Goal: Information Seeking & Learning: Learn about a topic

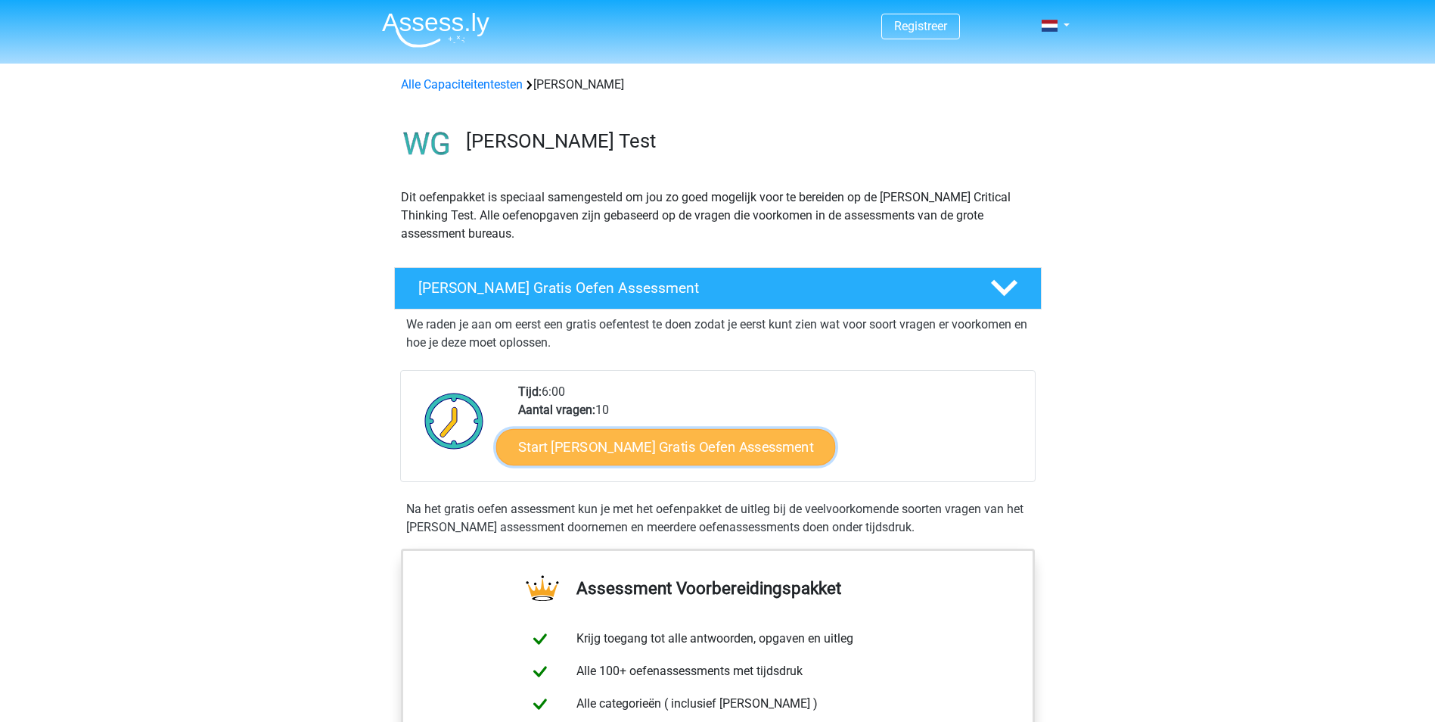
click at [644, 436] on link "Start Watson Glaser Gratis Oefen Assessment" at bounding box center [666, 447] width 340 height 36
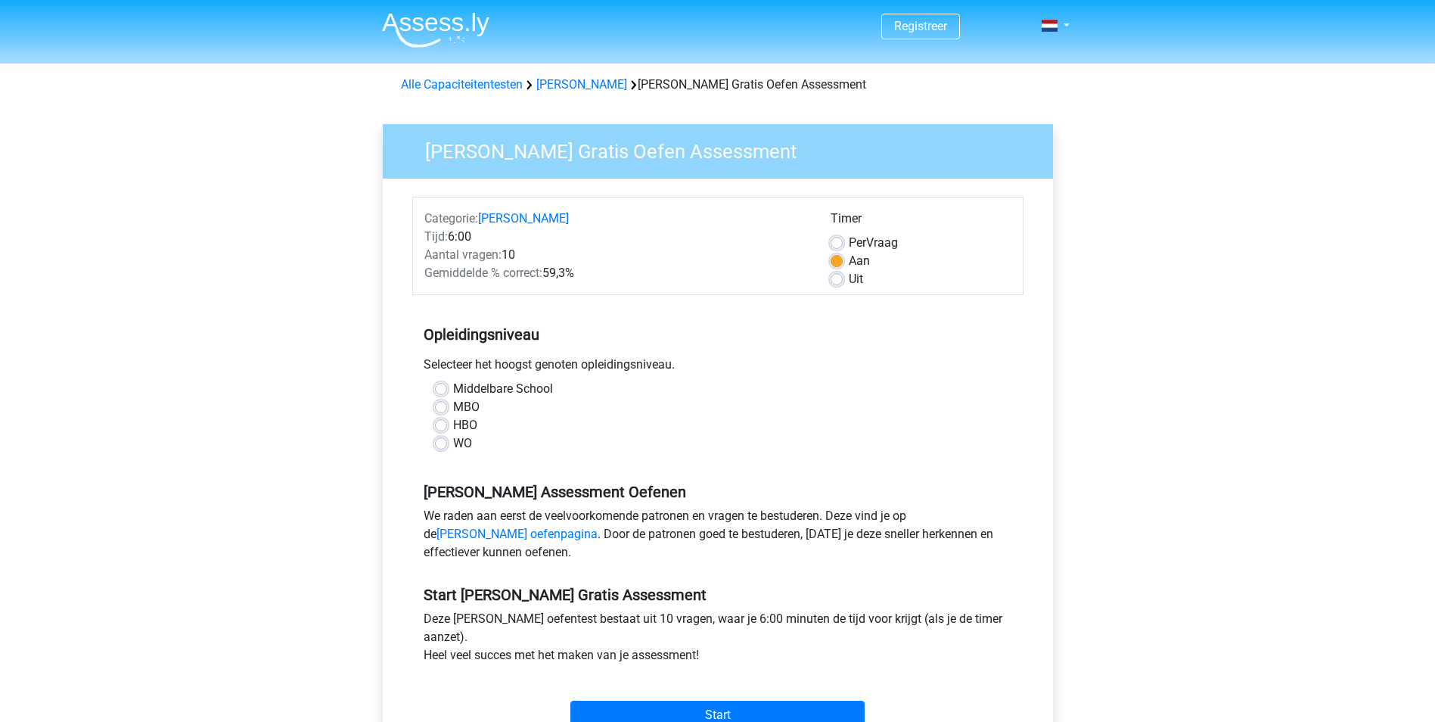
click at [470, 451] on label "WO" at bounding box center [462, 443] width 19 height 18
click at [447, 449] on input "WO" at bounding box center [441, 441] width 12 height 15
radio input "true"
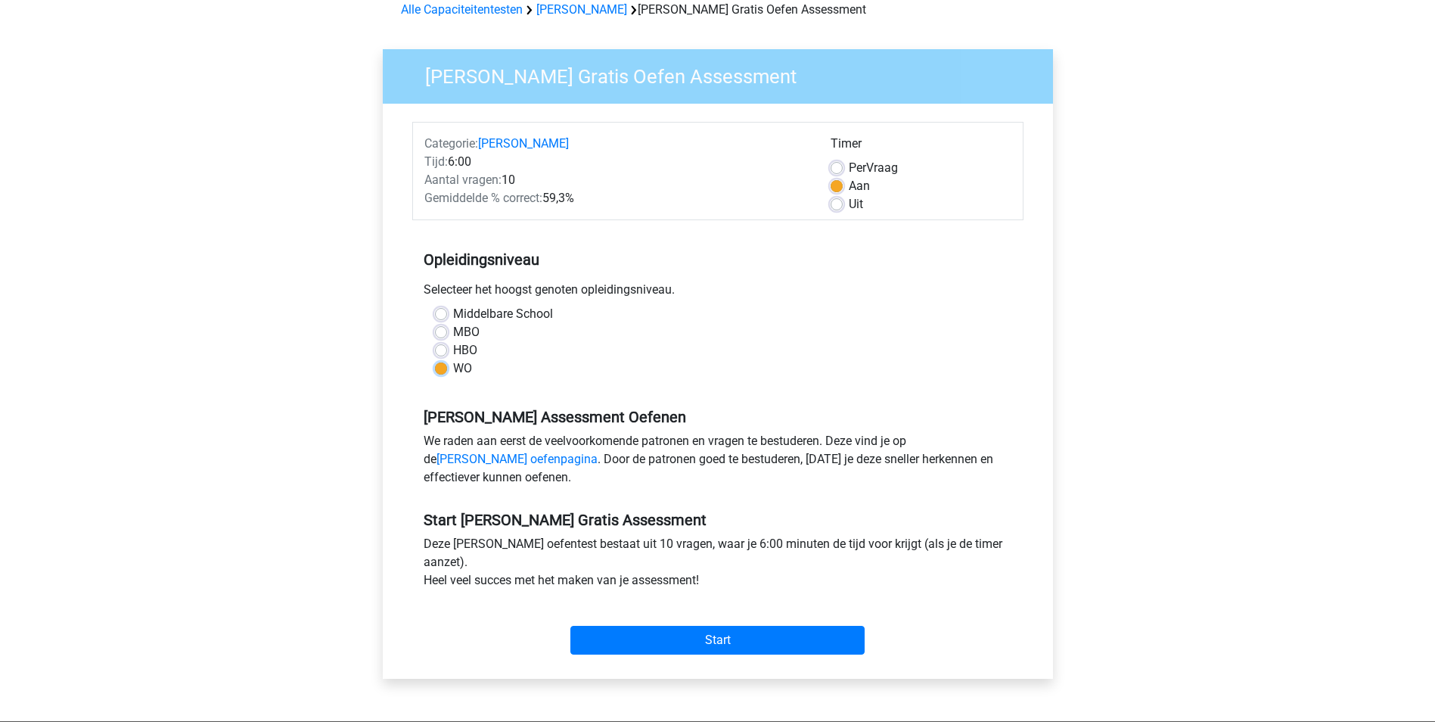
scroll to position [76, 0]
click at [777, 634] on input "Start" at bounding box center [717, 639] width 294 height 29
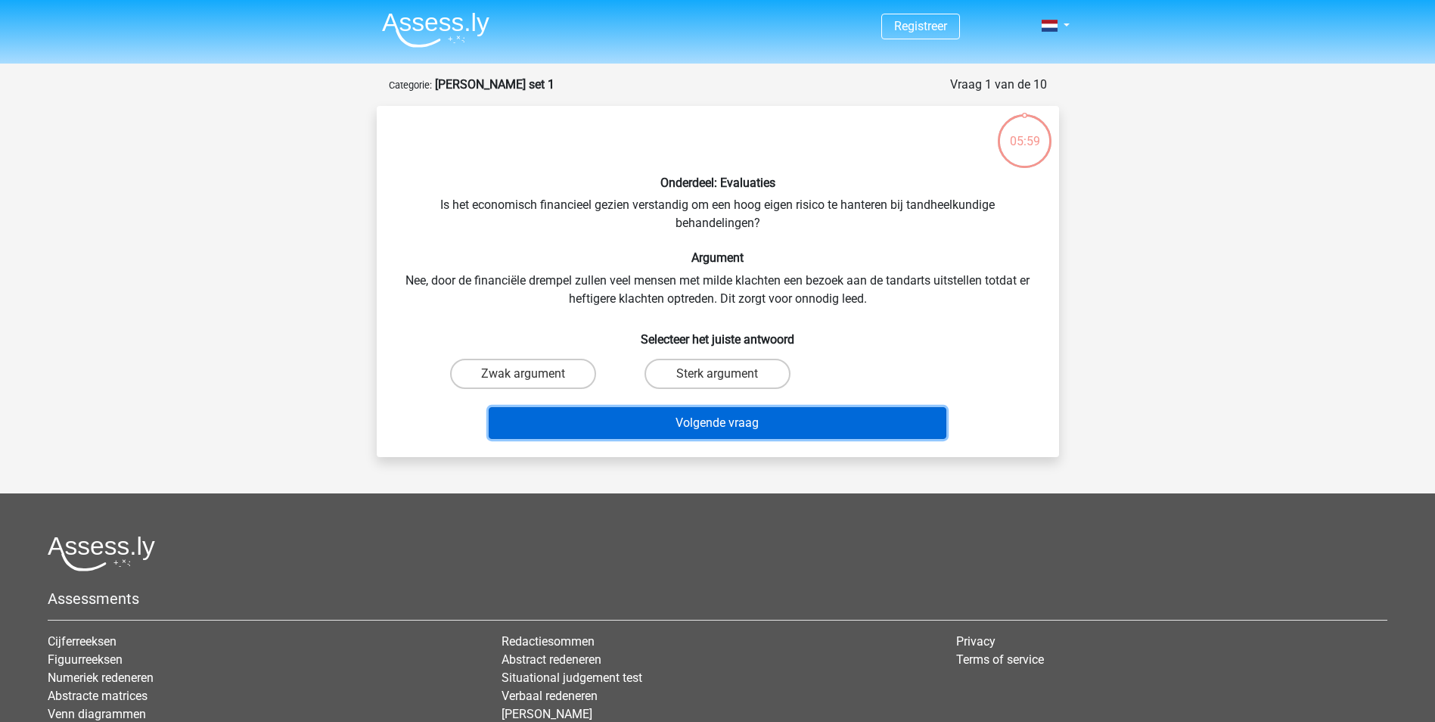
click at [663, 427] on button "Volgende vraag" at bounding box center [718, 423] width 458 height 32
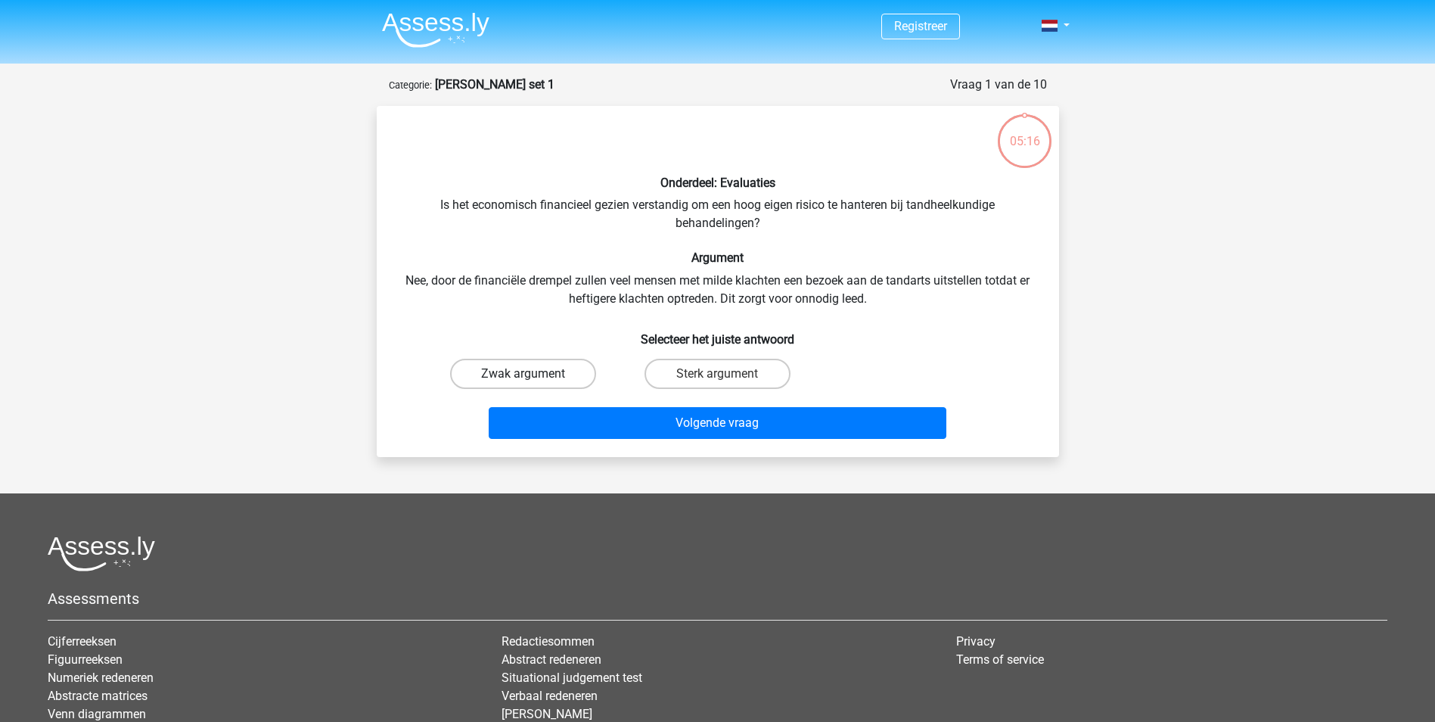
click at [486, 366] on label "Zwak argument" at bounding box center [523, 374] width 146 height 30
click at [523, 374] on input "Zwak argument" at bounding box center [528, 379] width 10 height 10
radio input "true"
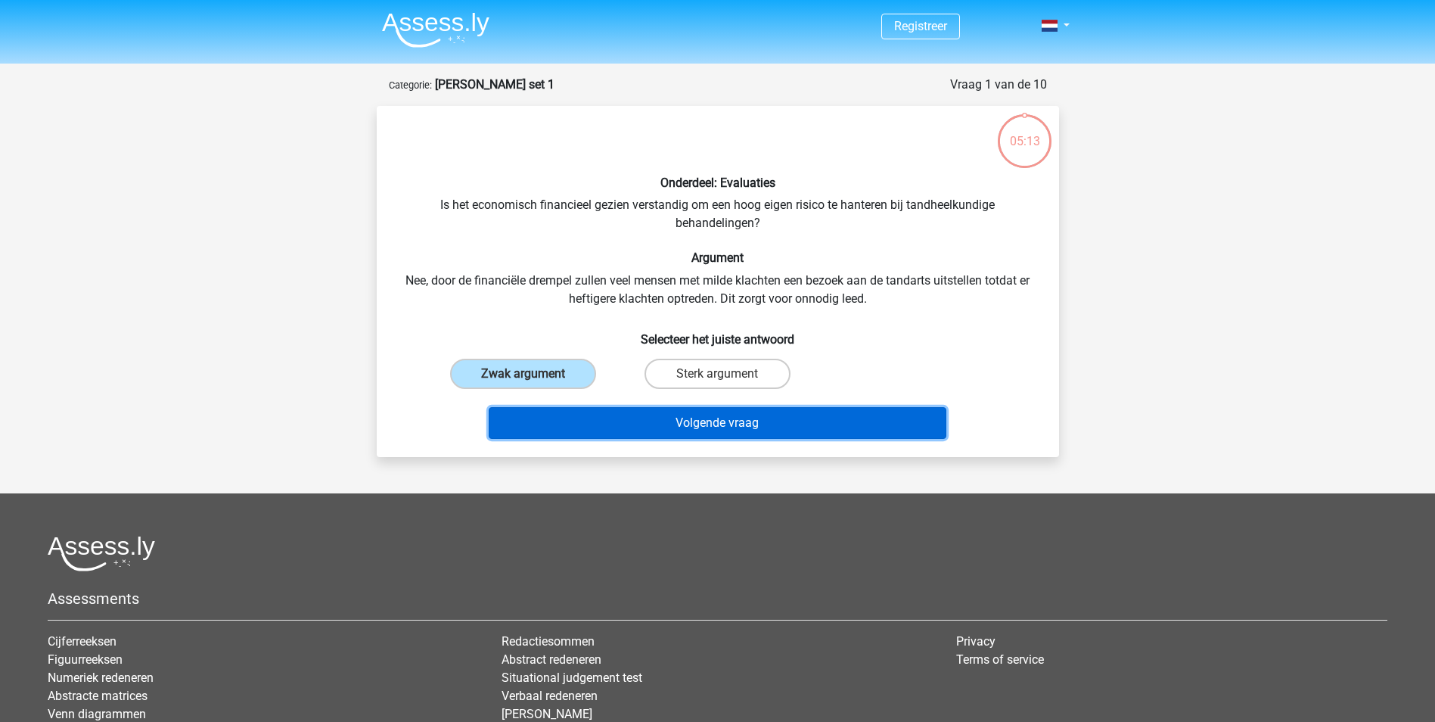
click at [867, 410] on button "Volgende vraag" at bounding box center [718, 423] width 458 height 32
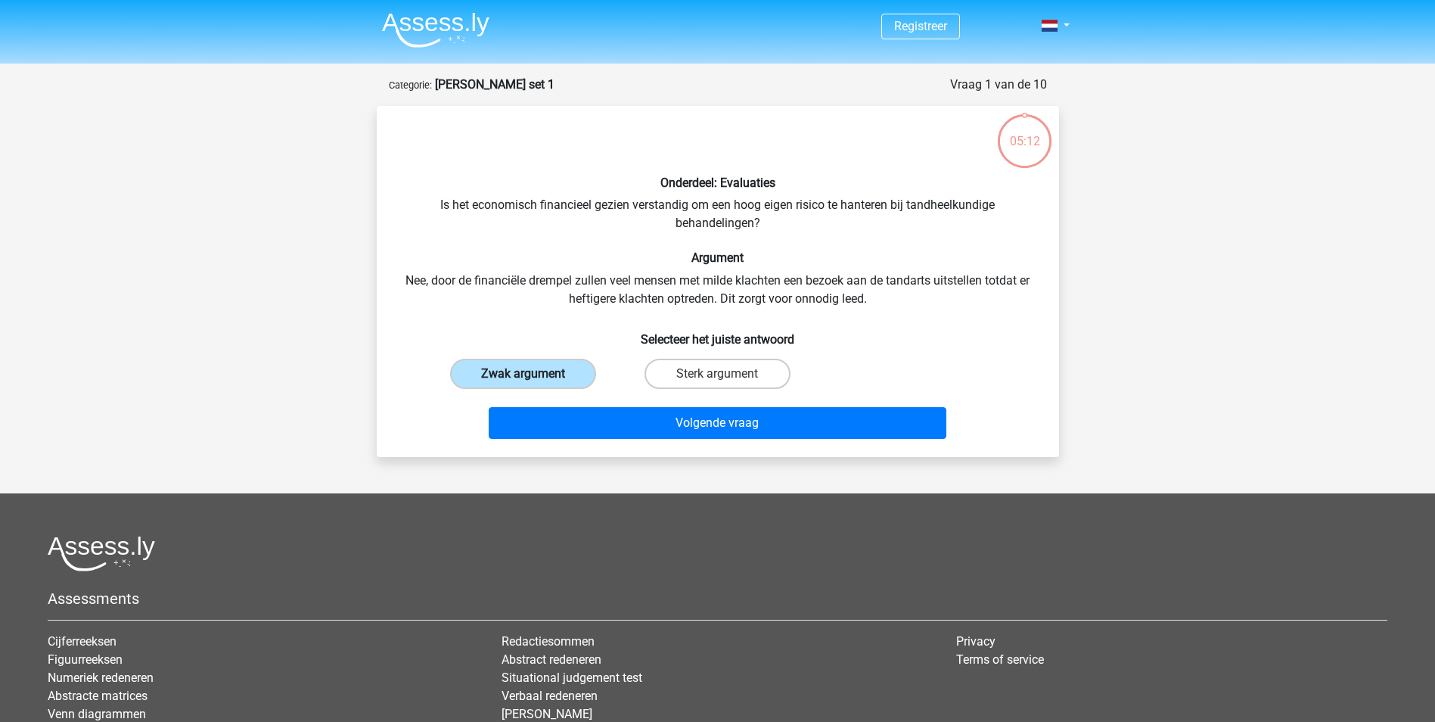
click at [526, 371] on label "Zwak argument" at bounding box center [523, 374] width 146 height 30
click at [526, 374] on input "Zwak argument" at bounding box center [528, 379] width 10 height 10
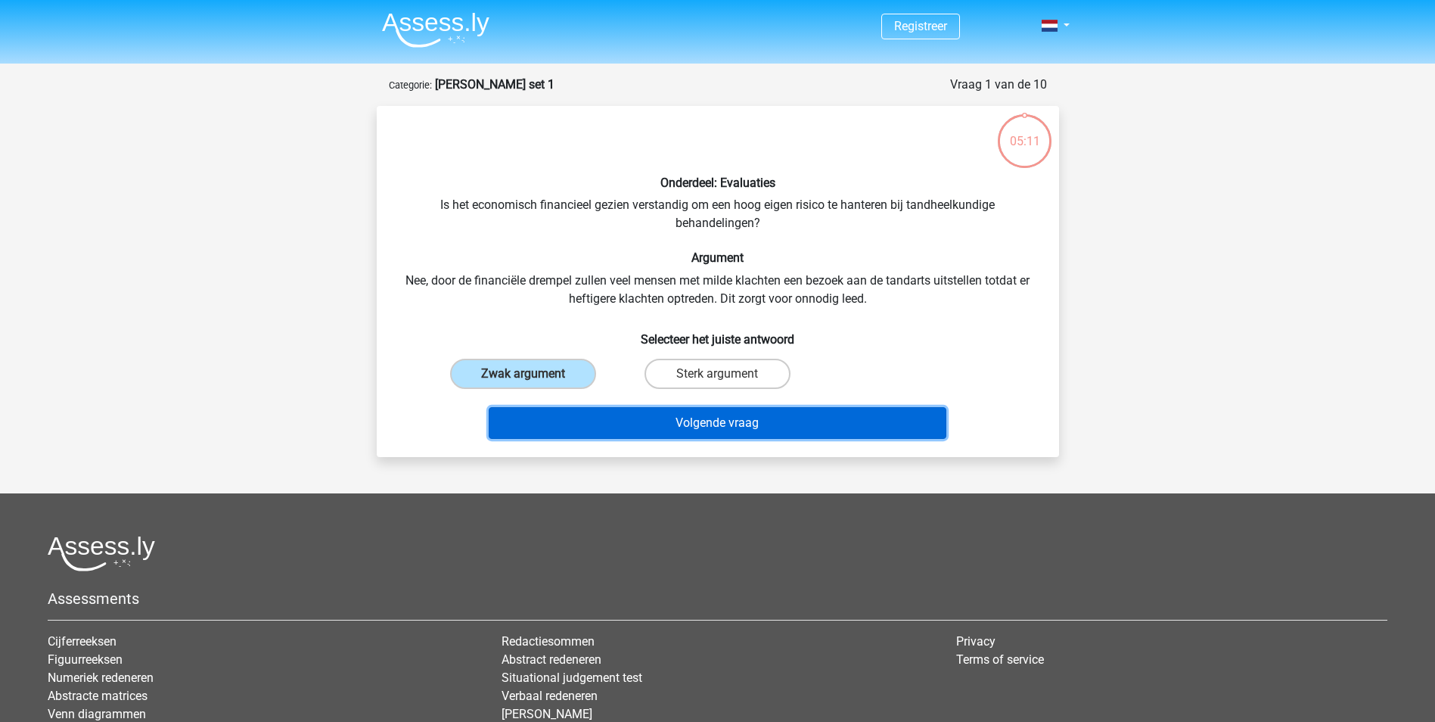
click at [607, 424] on button "Volgende vraag" at bounding box center [718, 423] width 458 height 32
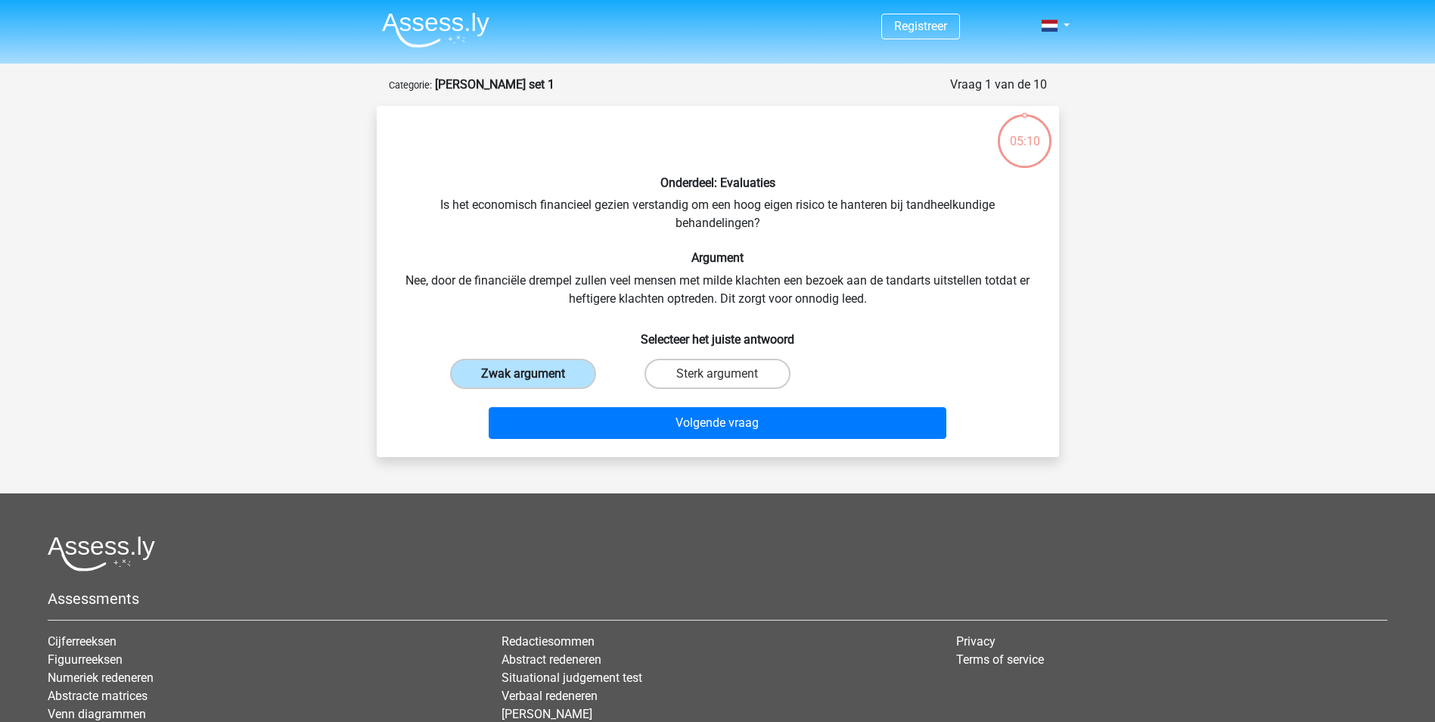
click at [563, 365] on label "Zwak argument" at bounding box center [523, 374] width 146 height 30
click at [532, 374] on input "Zwak argument" at bounding box center [528, 379] width 10 height 10
click at [657, 380] on label "Sterk argument" at bounding box center [717, 374] width 146 height 30
click at [717, 380] on input "Sterk argument" at bounding box center [722, 379] width 10 height 10
radio input "true"
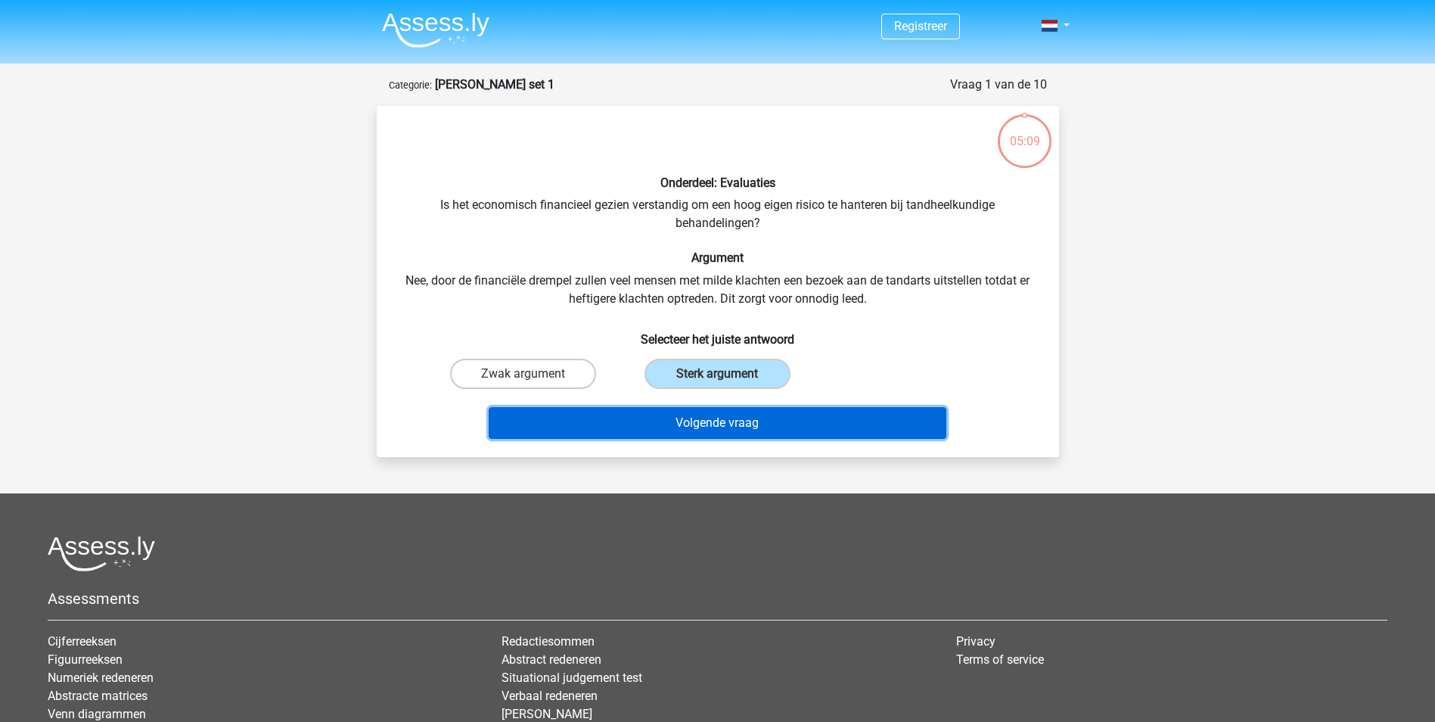
click at [640, 407] on button "Volgende vraag" at bounding box center [718, 423] width 458 height 32
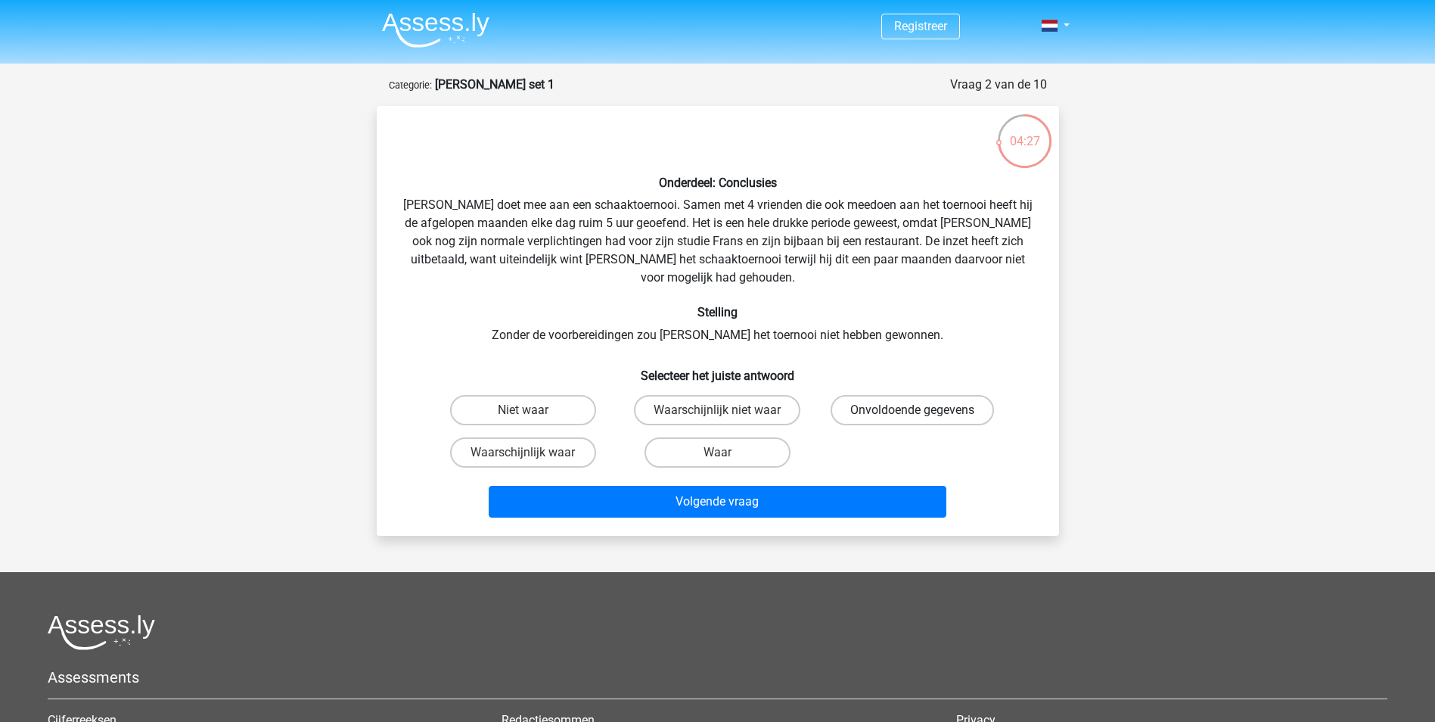
click at [855, 395] on label "Onvoldoende gegevens" at bounding box center [912, 410] width 163 height 30
click at [912, 410] on input "Onvoldoende gegevens" at bounding box center [917, 415] width 10 height 10
radio input "true"
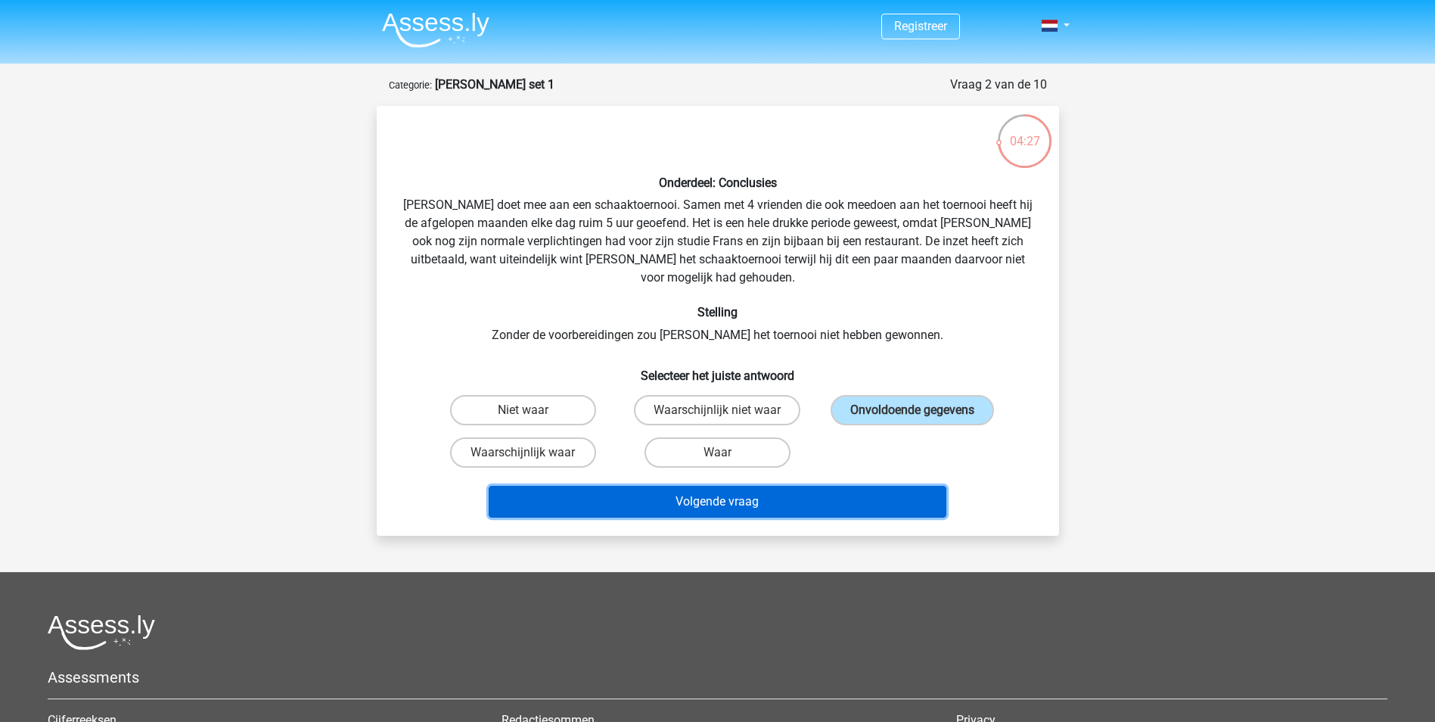
click at [844, 486] on button "Volgende vraag" at bounding box center [718, 502] width 458 height 32
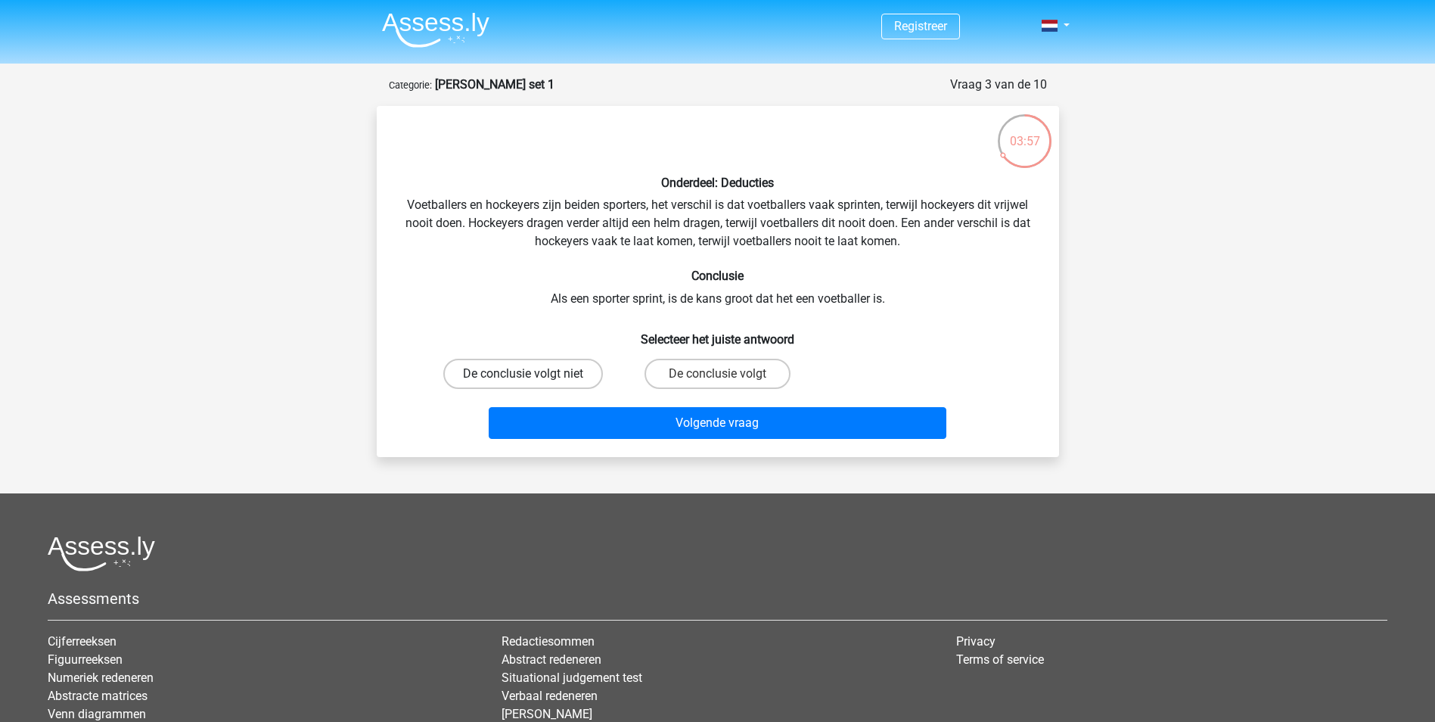
click at [510, 367] on label "De conclusie volgt niet" at bounding box center [523, 374] width 160 height 30
click at [523, 374] on input "De conclusie volgt niet" at bounding box center [528, 379] width 10 height 10
radio input "true"
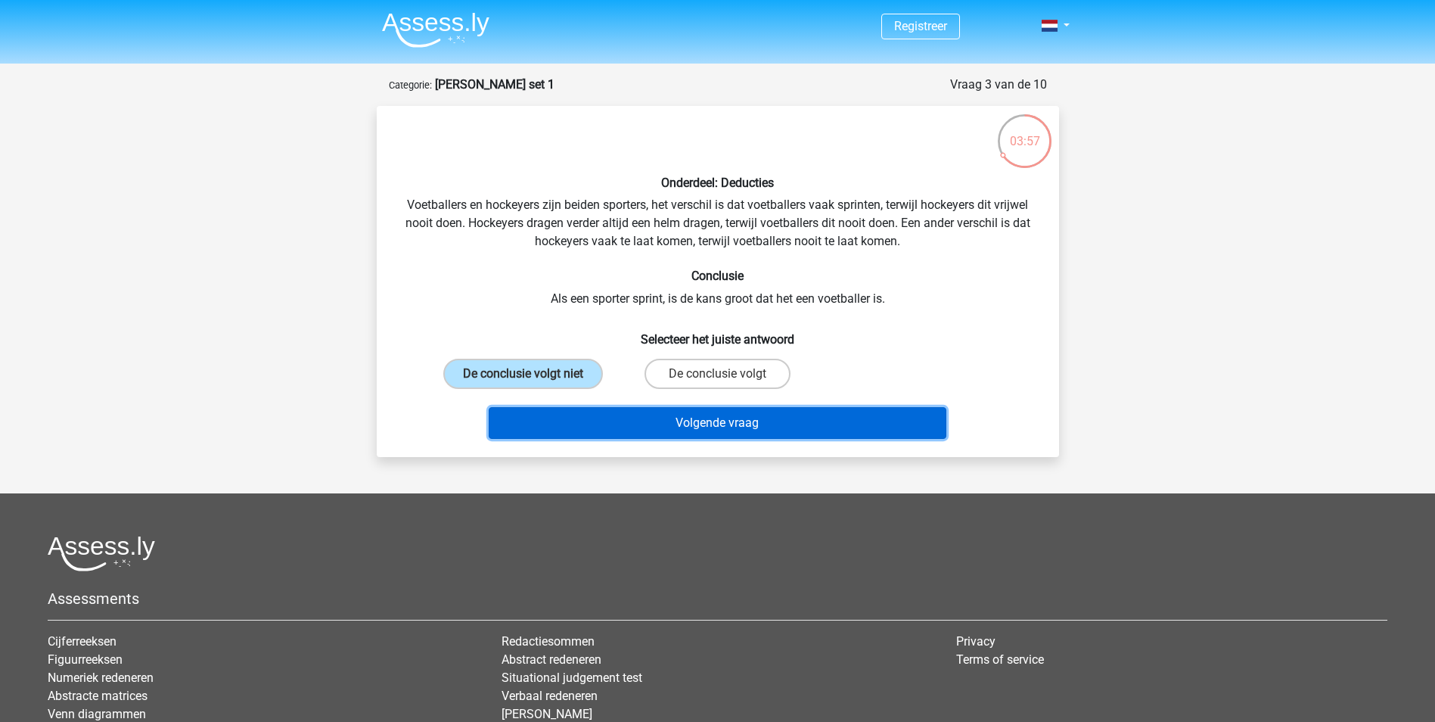
click at [635, 420] on button "Volgende vraag" at bounding box center [718, 423] width 458 height 32
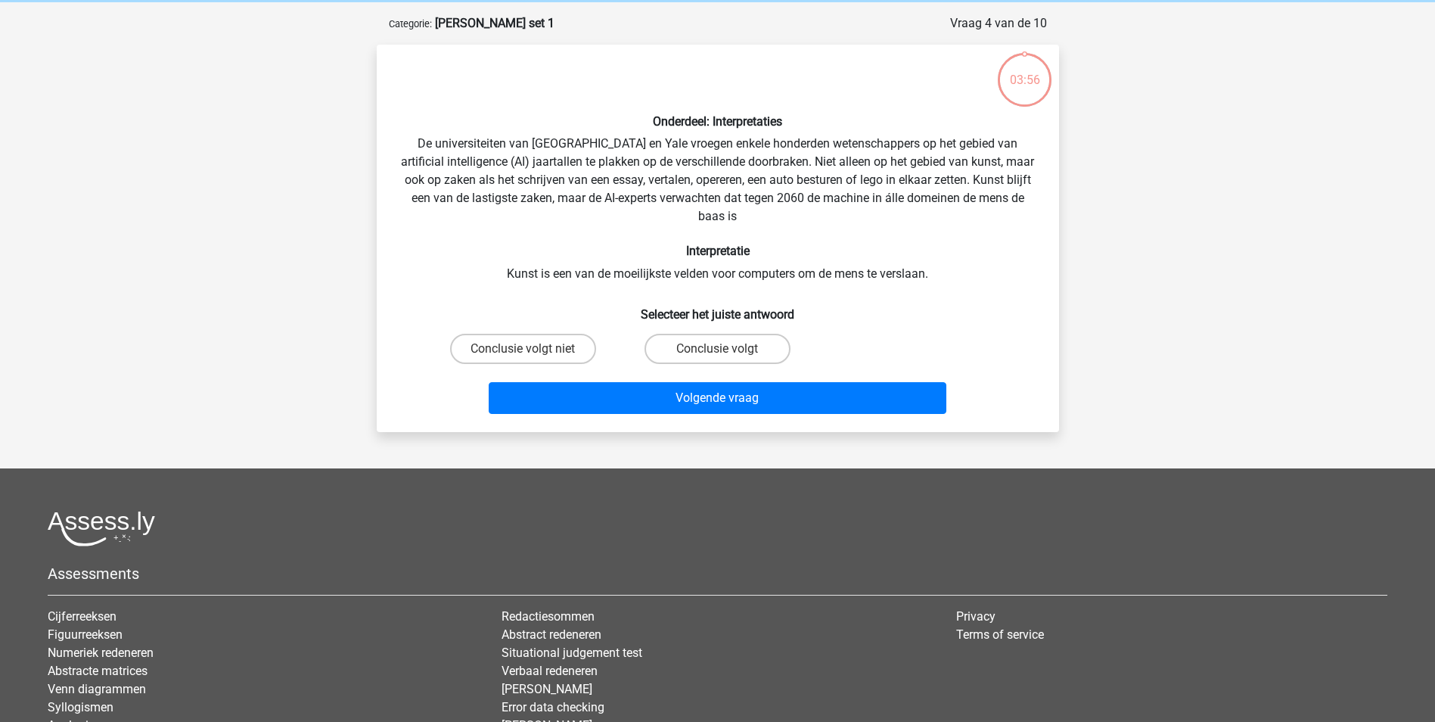
scroll to position [76, 0]
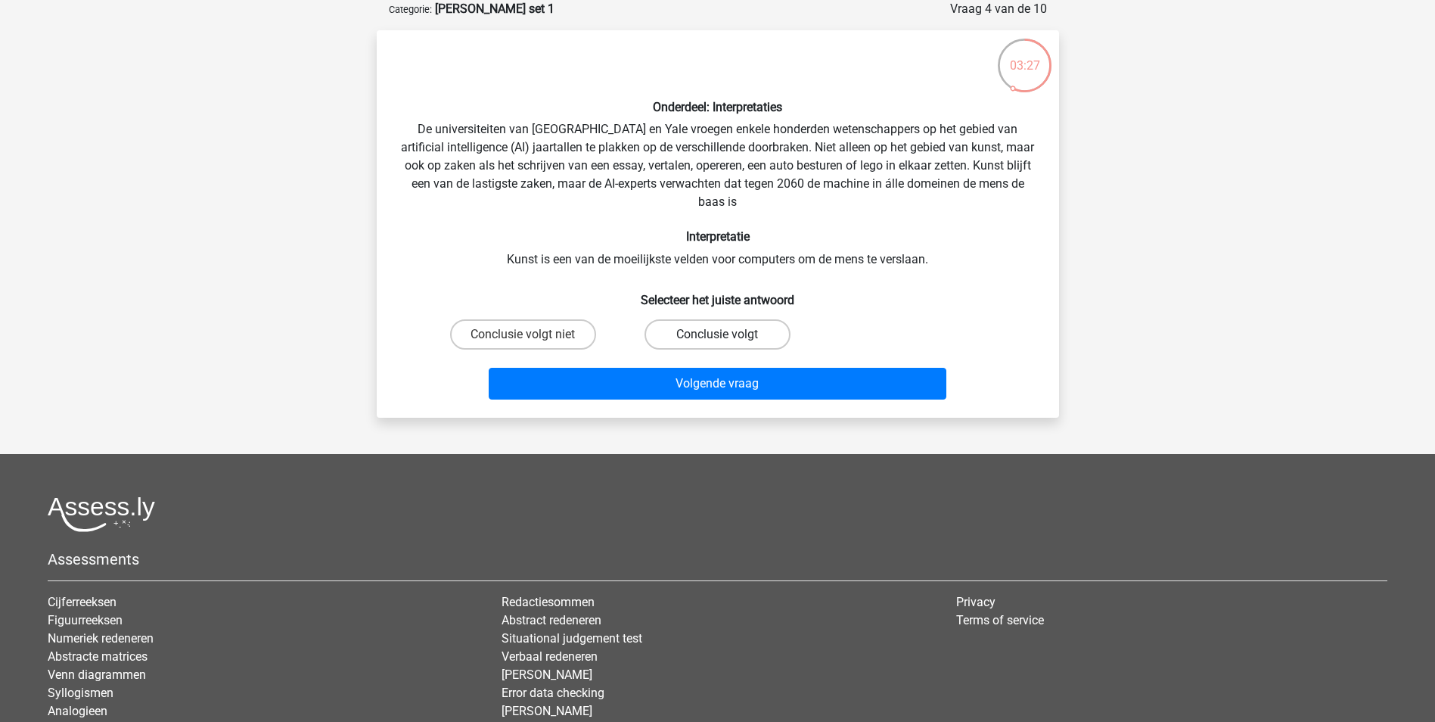
click at [744, 331] on label "Conclusie volgt" at bounding box center [717, 334] width 146 height 30
click at [727, 334] on input "Conclusie volgt" at bounding box center [722, 339] width 10 height 10
radio input "true"
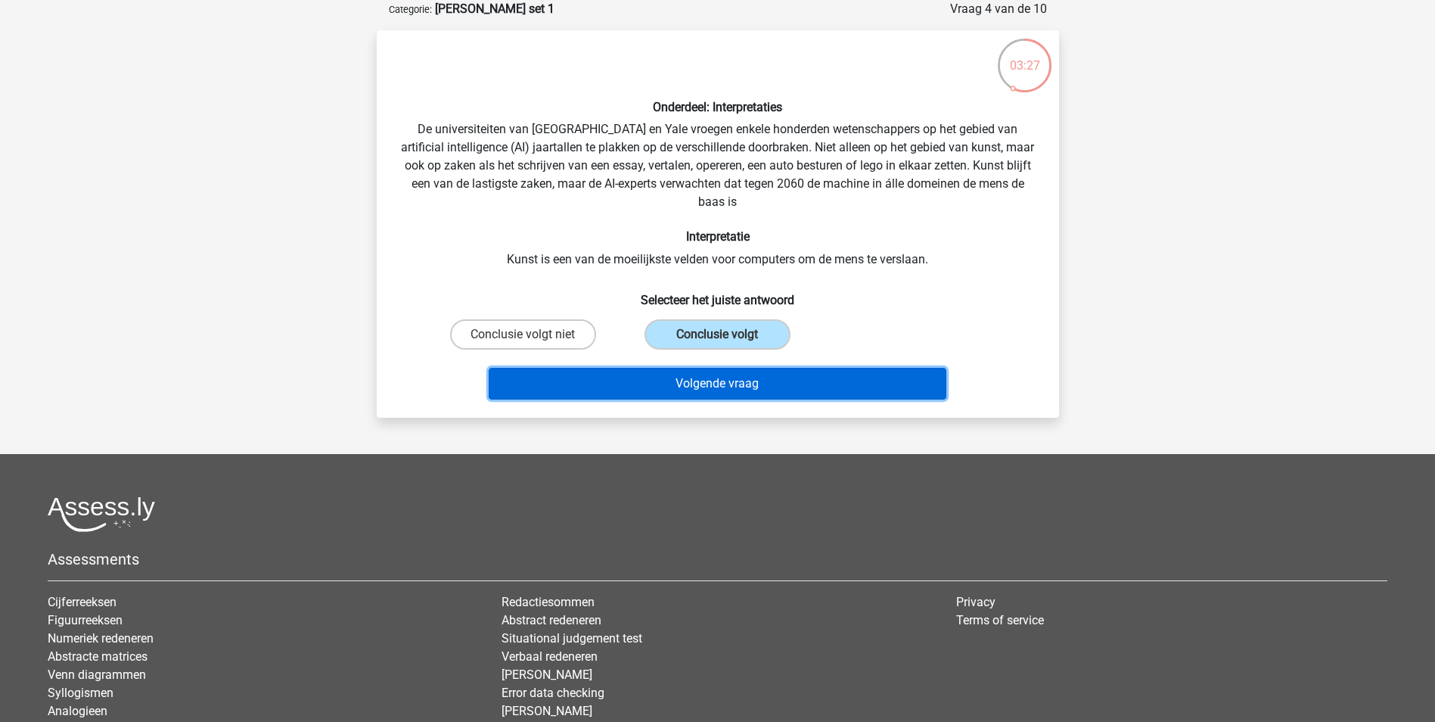
click at [784, 390] on button "Volgende vraag" at bounding box center [718, 384] width 458 height 32
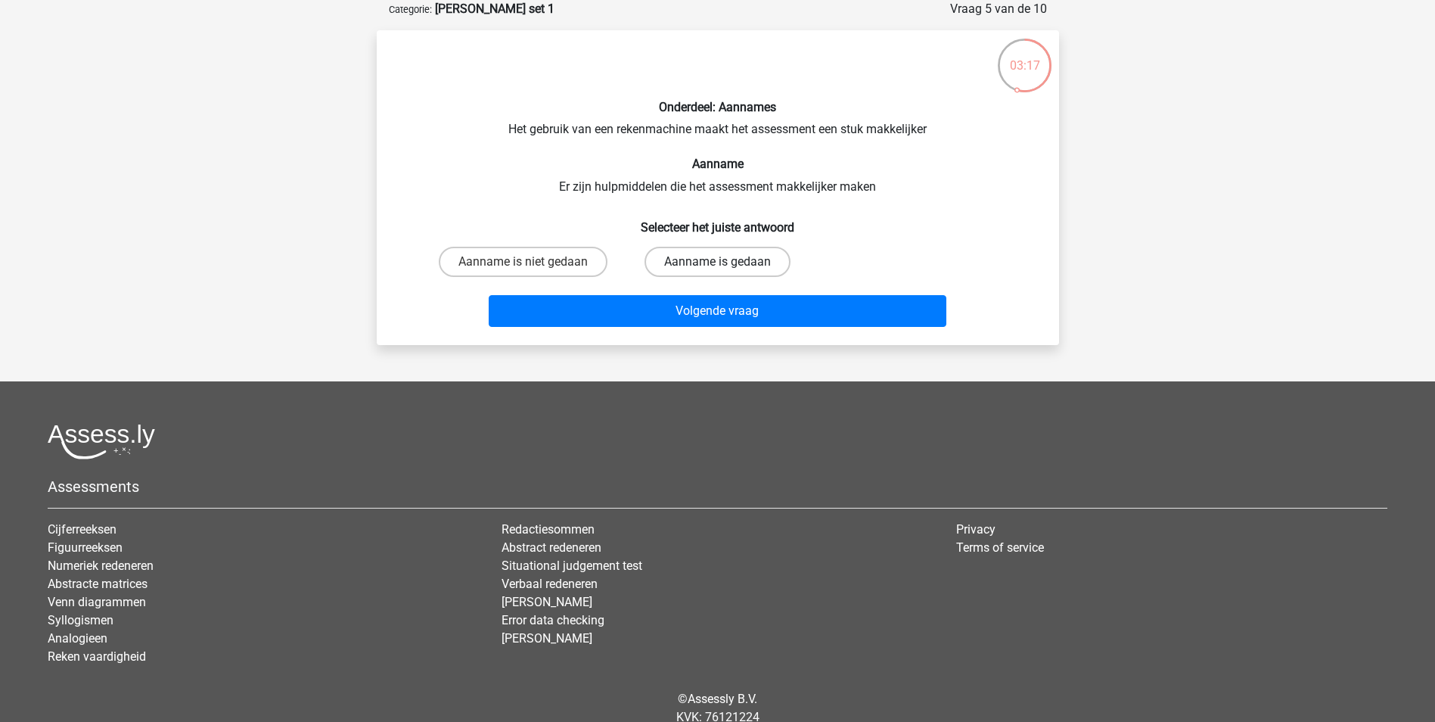
click at [705, 262] on label "Aanname is gedaan" at bounding box center [717, 262] width 146 height 30
click at [717, 262] on input "Aanname is gedaan" at bounding box center [722, 267] width 10 height 10
radio input "true"
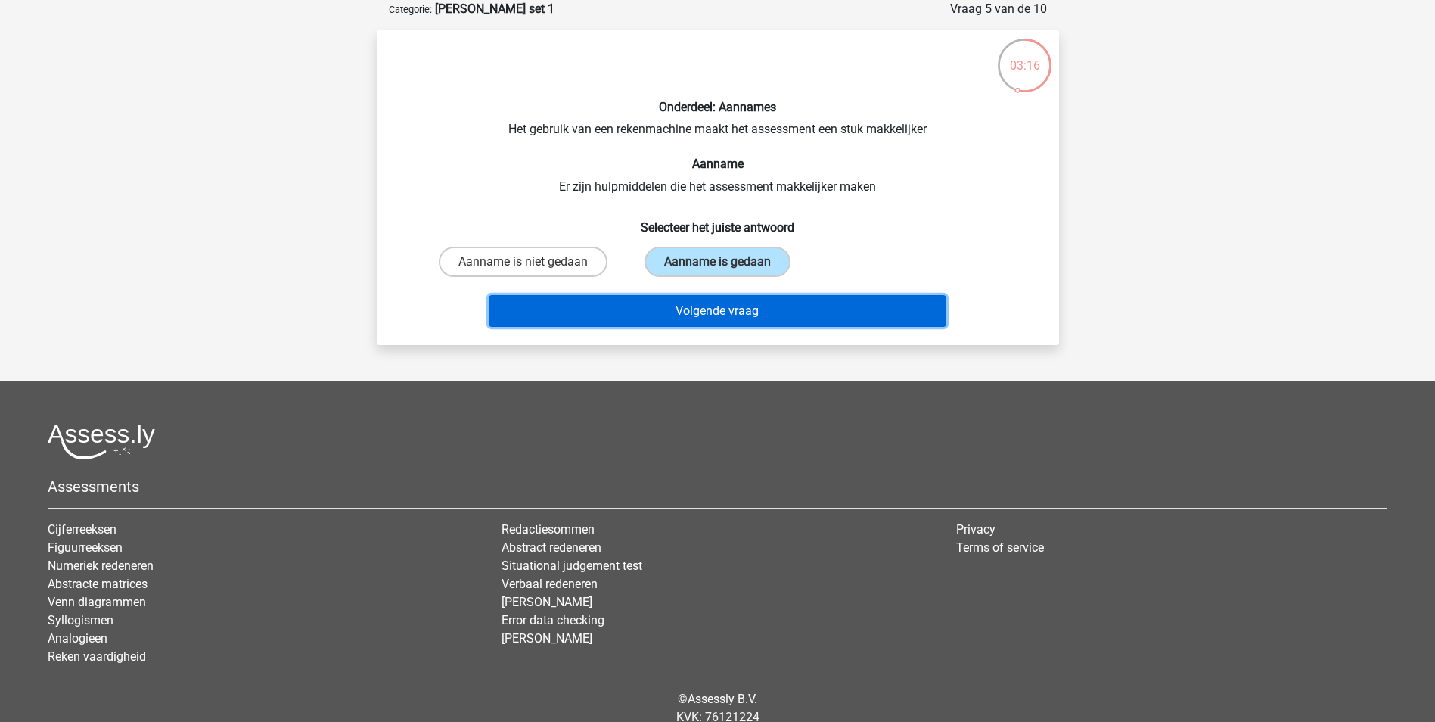
click at [714, 297] on button "Volgende vraag" at bounding box center [718, 311] width 458 height 32
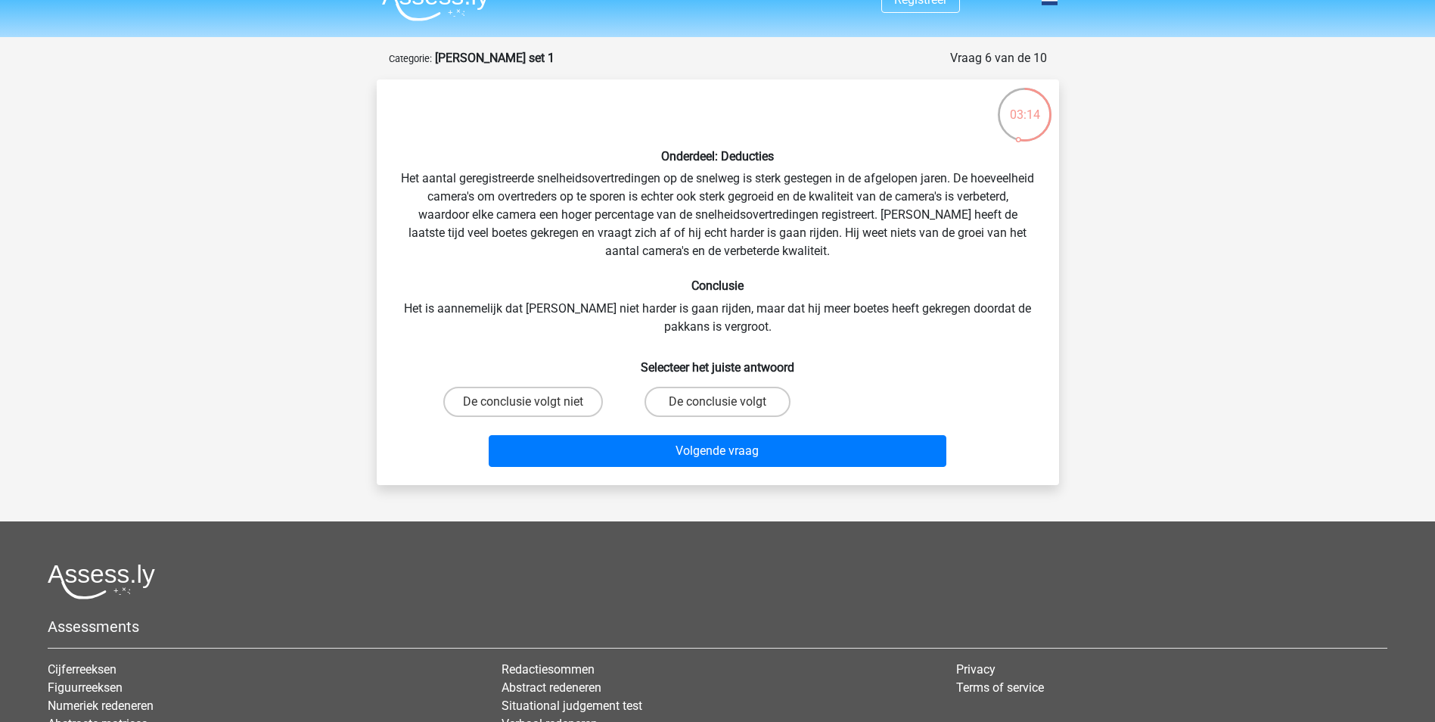
scroll to position [0, 0]
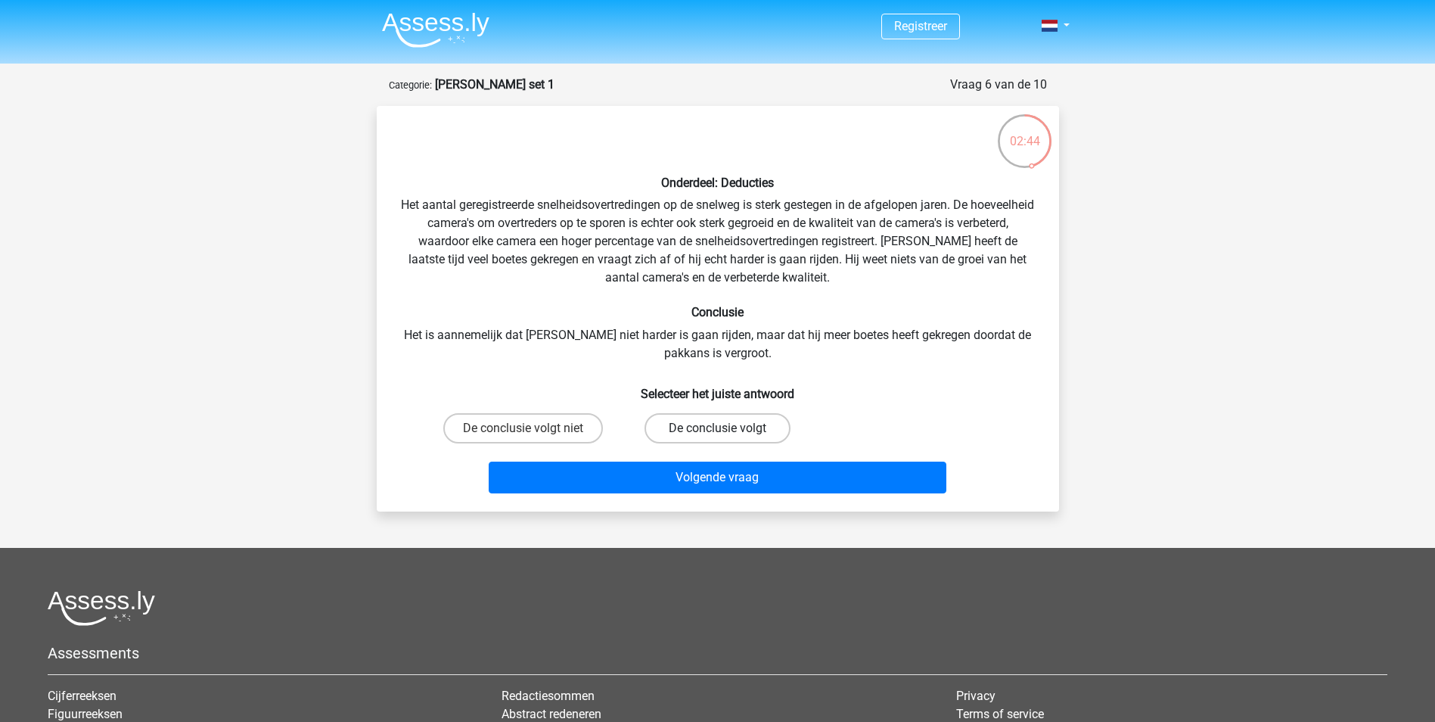
click at [723, 415] on label "De conclusie volgt" at bounding box center [717, 428] width 146 height 30
click at [723, 428] on input "De conclusie volgt" at bounding box center [722, 433] width 10 height 10
radio input "true"
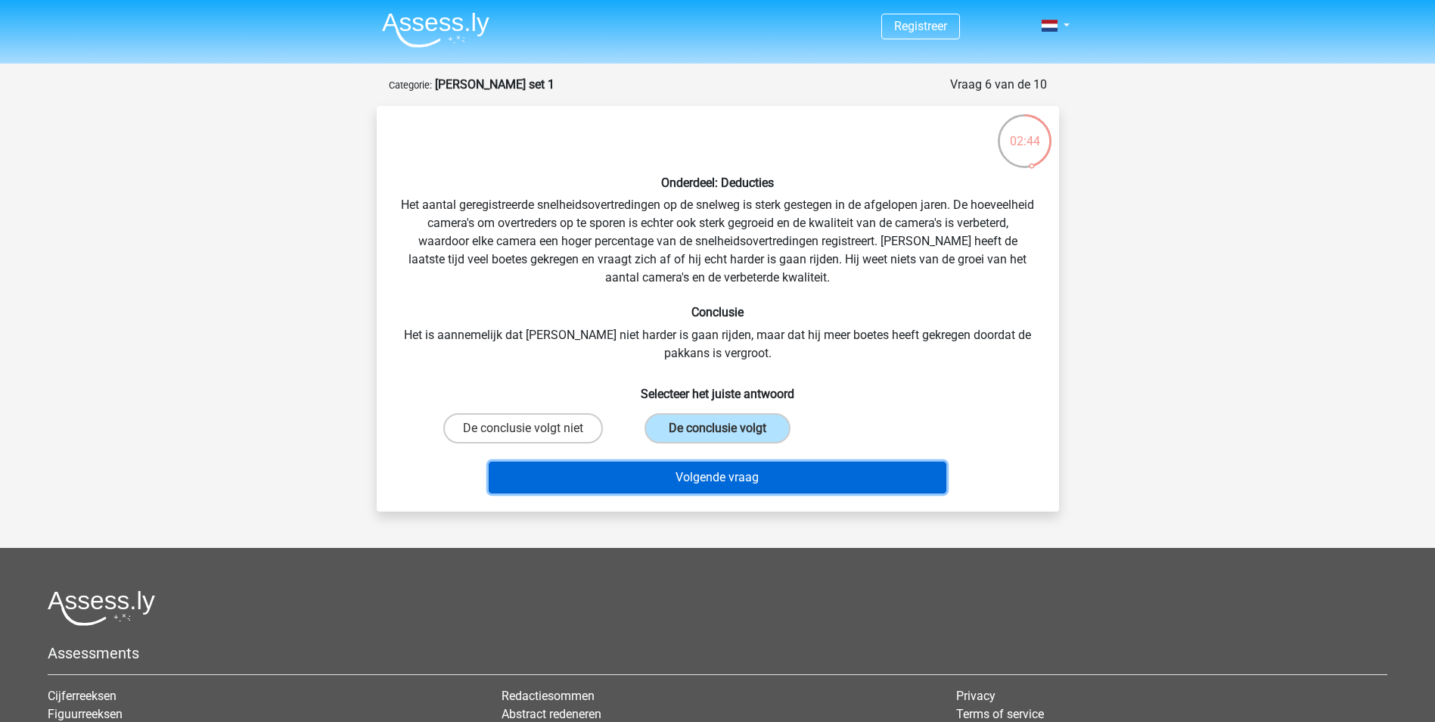
click at [749, 481] on button "Volgende vraag" at bounding box center [718, 477] width 458 height 32
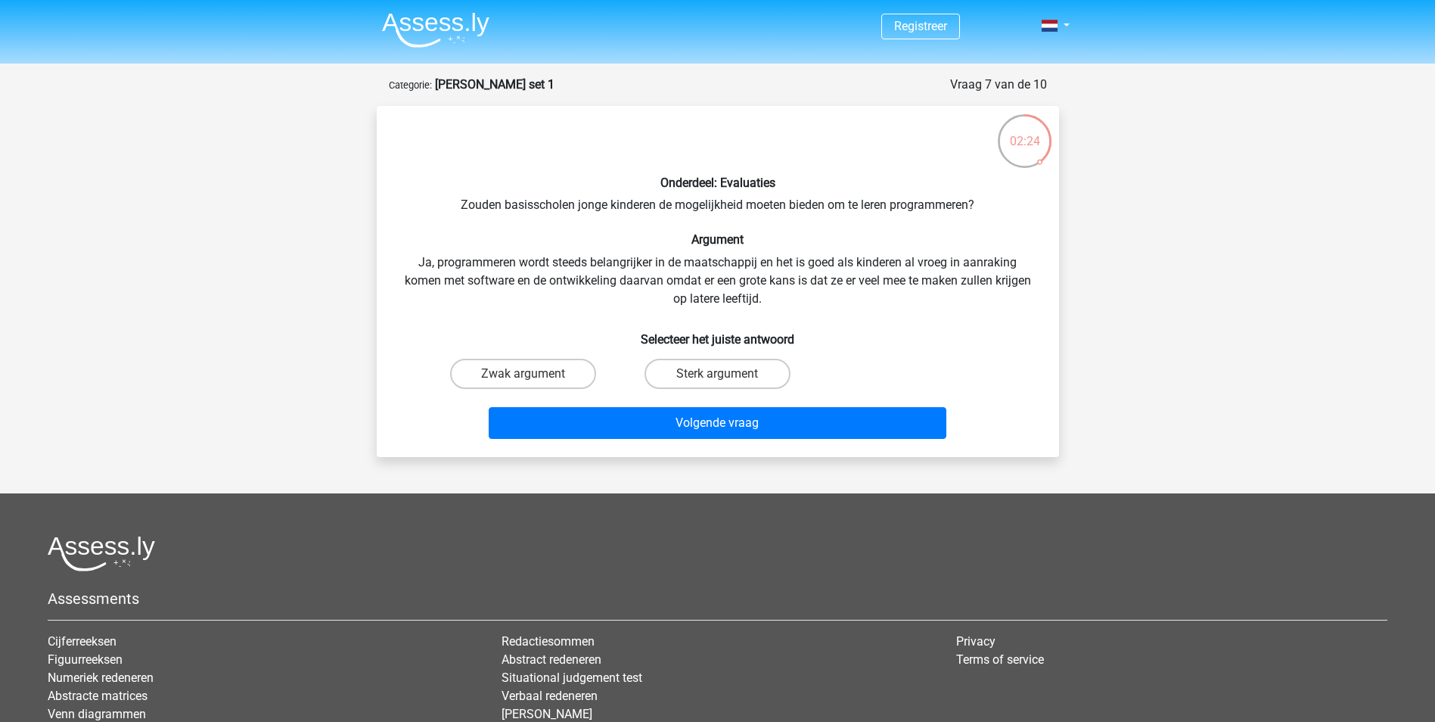
click at [737, 357] on div "Sterk argument" at bounding box center [717, 373] width 194 height 42
click at [729, 375] on label "Sterk argument" at bounding box center [717, 374] width 146 height 30
click at [727, 375] on input "Sterk argument" at bounding box center [722, 379] width 10 height 10
radio input "true"
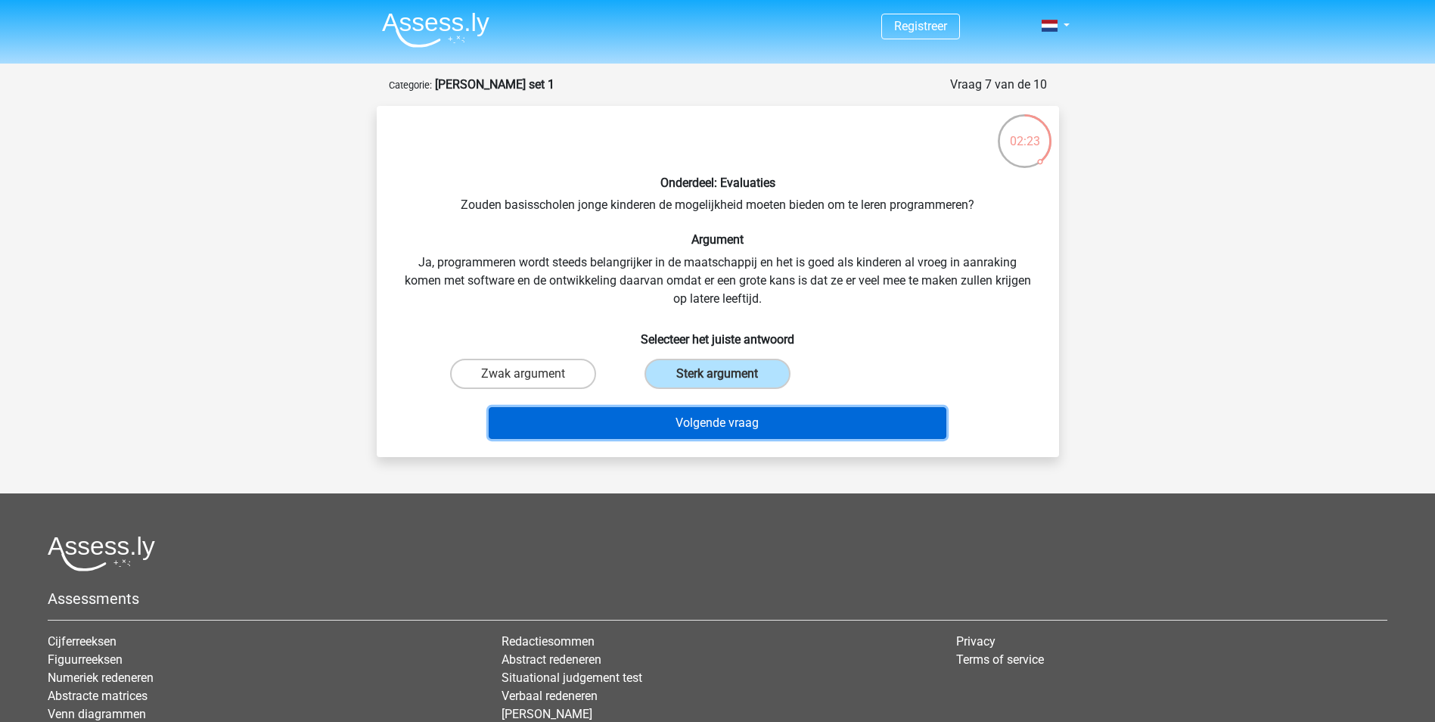
click at [741, 424] on button "Volgende vraag" at bounding box center [718, 423] width 458 height 32
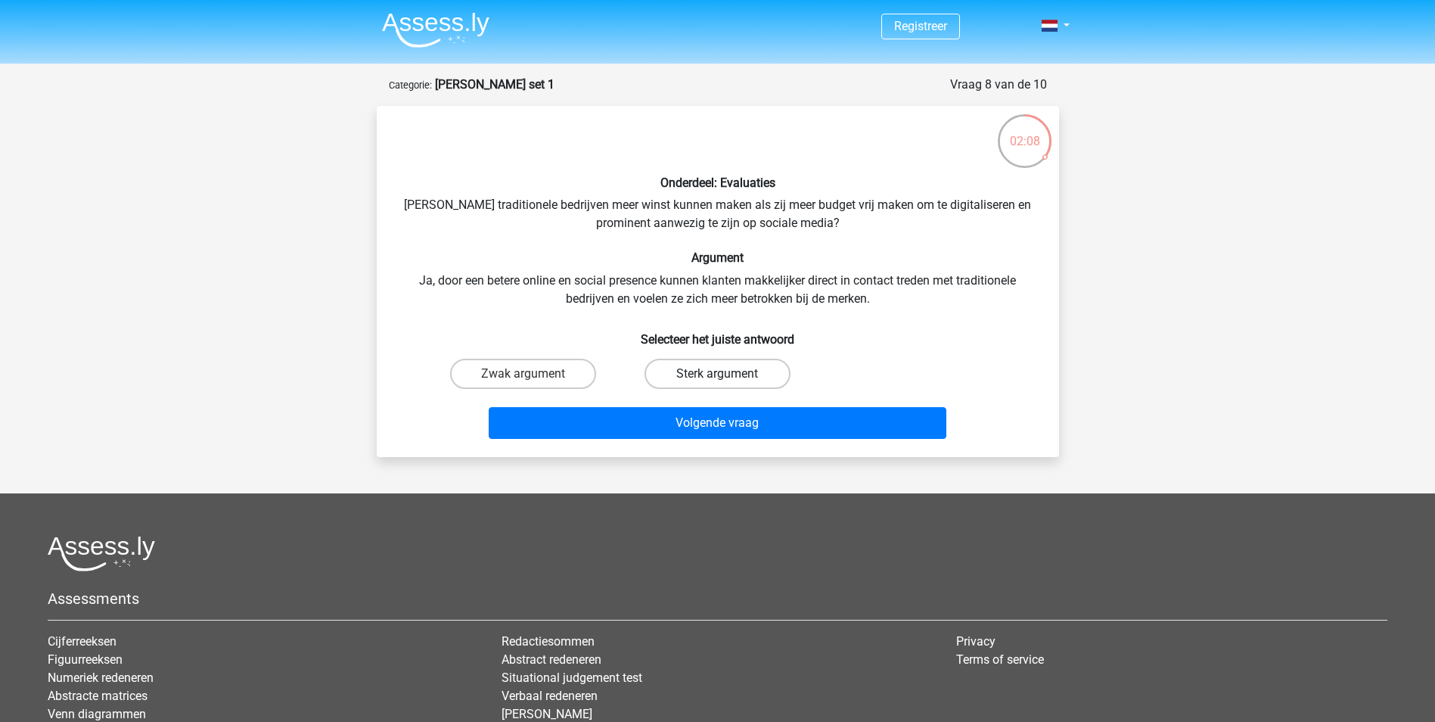
click at [747, 363] on label "Sterk argument" at bounding box center [717, 374] width 146 height 30
click at [727, 374] on input "Sterk argument" at bounding box center [722, 379] width 10 height 10
radio input "true"
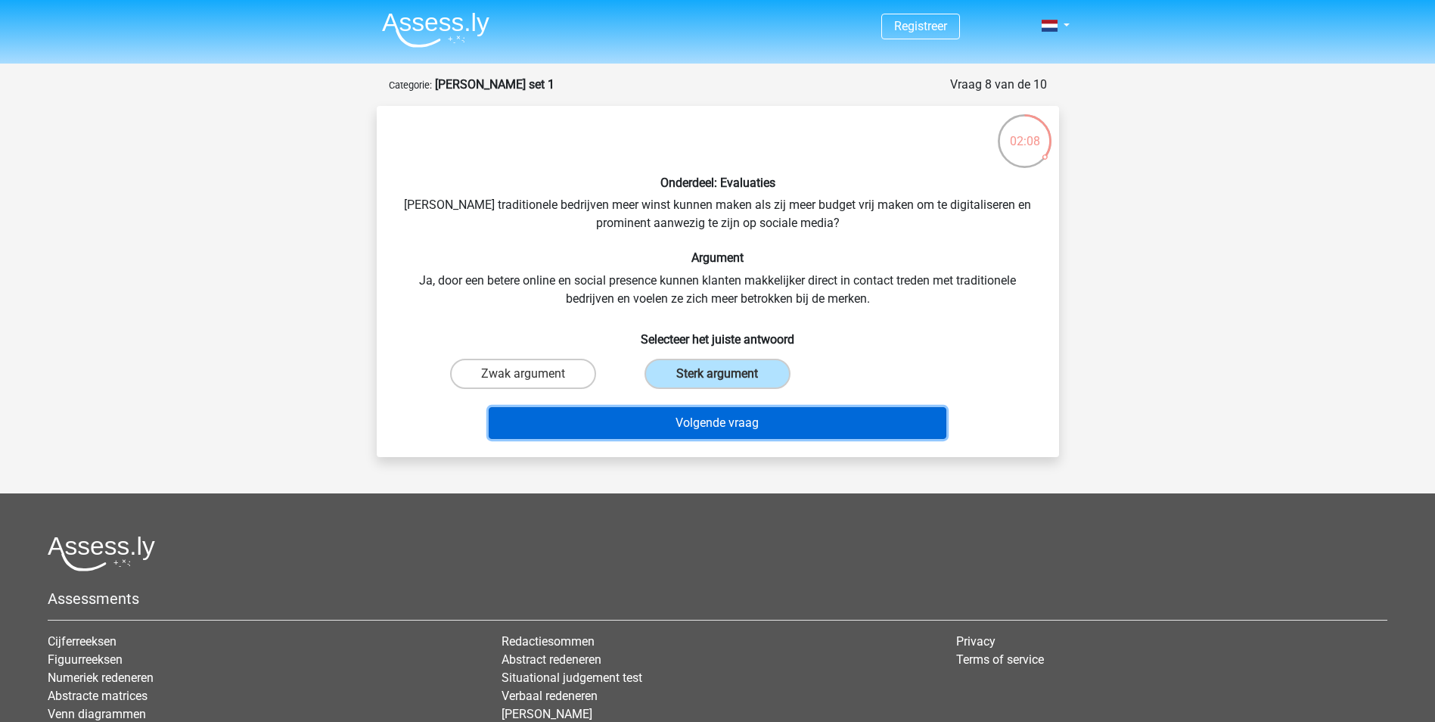
click at [774, 422] on button "Volgende vraag" at bounding box center [718, 423] width 458 height 32
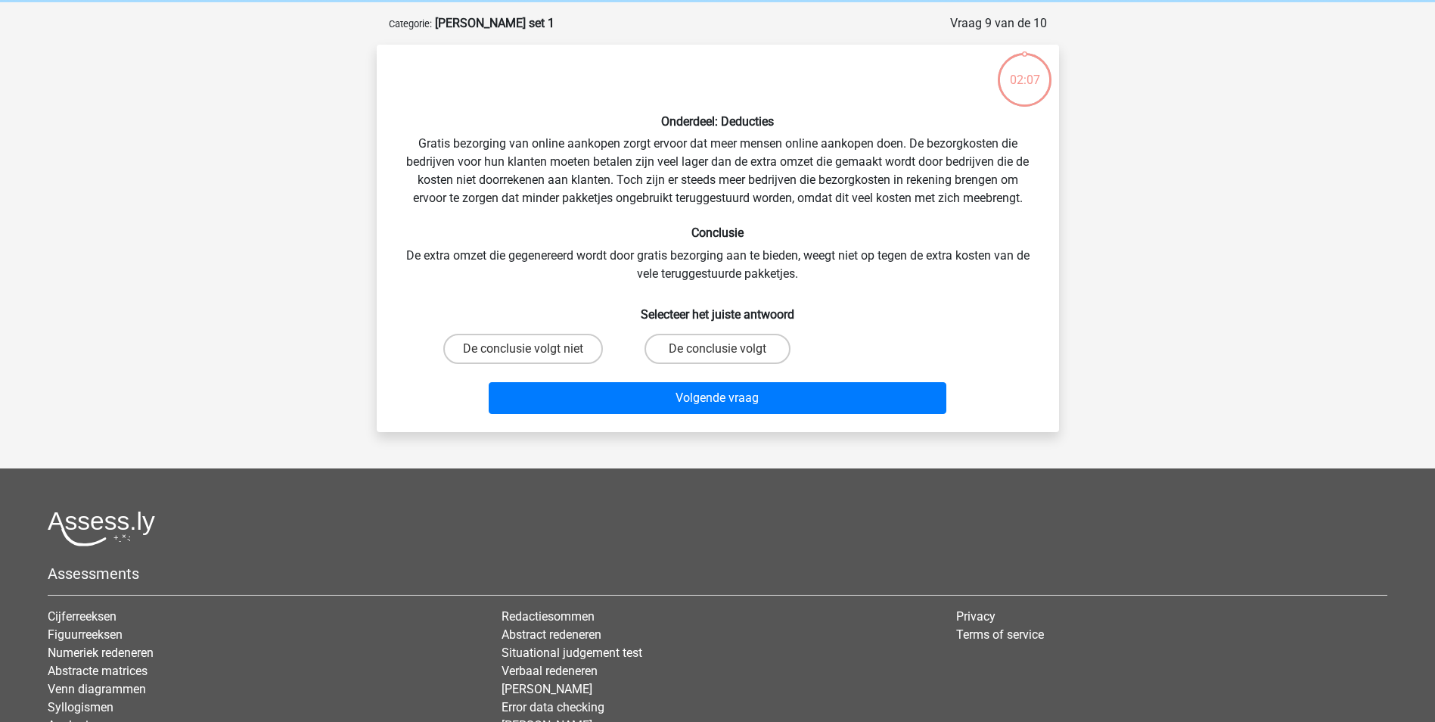
scroll to position [76, 0]
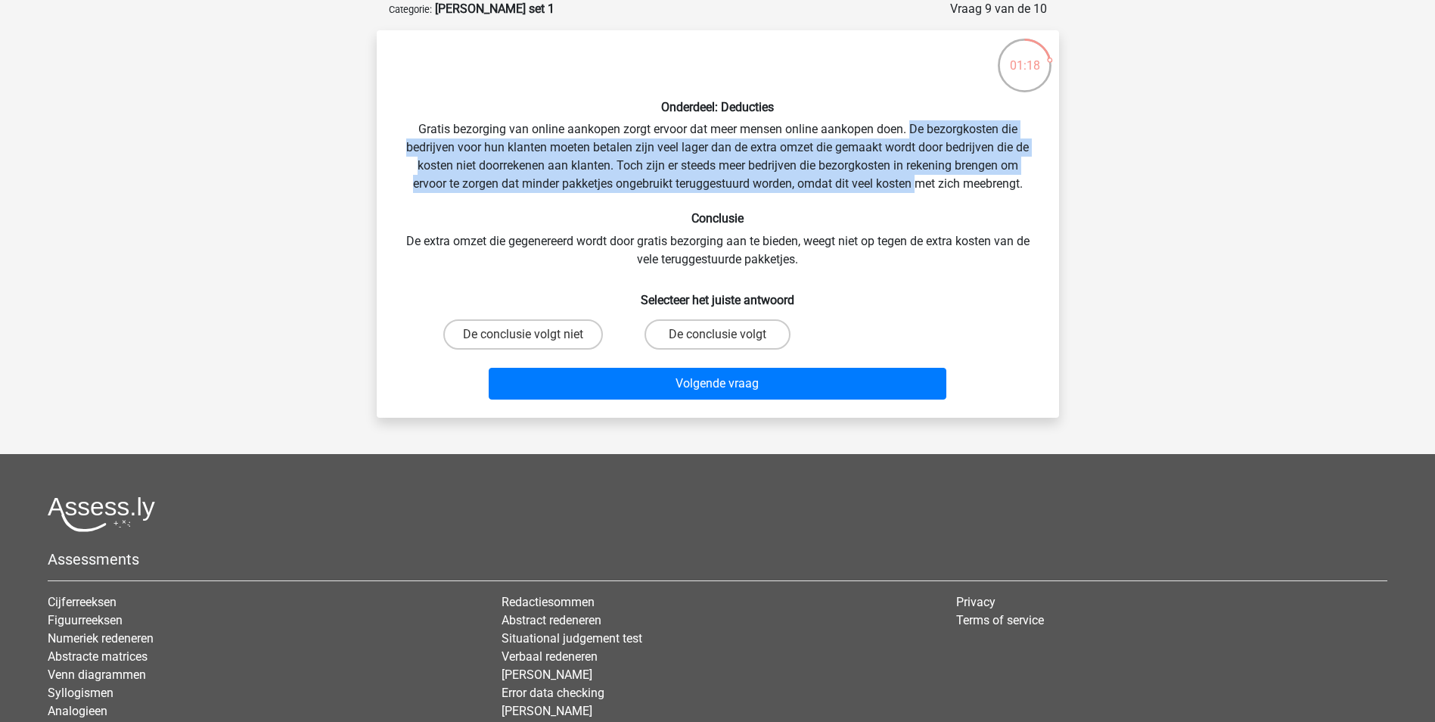
drag, startPoint x: 914, startPoint y: 132, endPoint x: 915, endPoint y: 186, distance: 54.5
click at [915, 186] on div "Onderdeel: Deducties Gratis bezorging van online aankopen zorgt ervoor dat meer…" at bounding box center [718, 223] width 670 height 363
click at [682, 330] on label "De conclusie volgt" at bounding box center [717, 334] width 146 height 30
click at [717, 334] on input "De conclusie volgt" at bounding box center [722, 339] width 10 height 10
radio input "true"
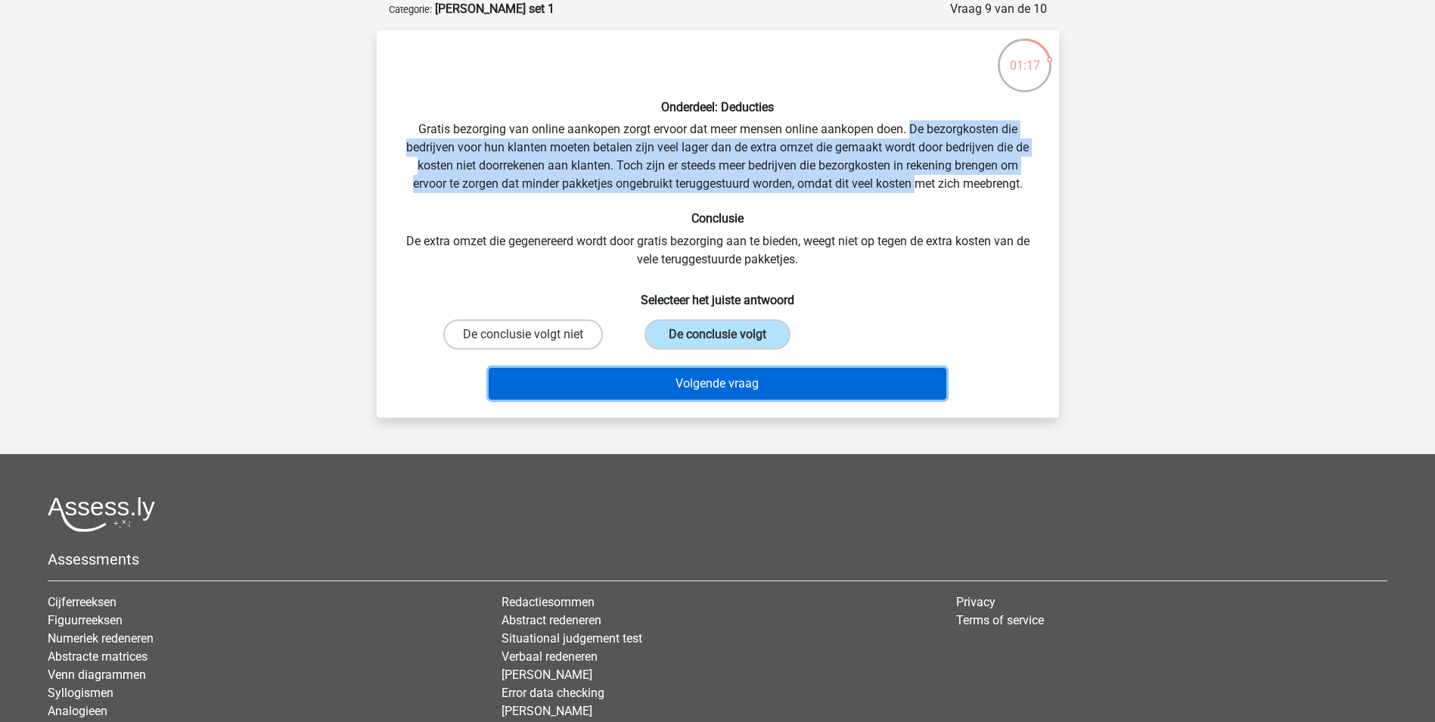
click at [688, 375] on button "Volgende vraag" at bounding box center [718, 384] width 458 height 32
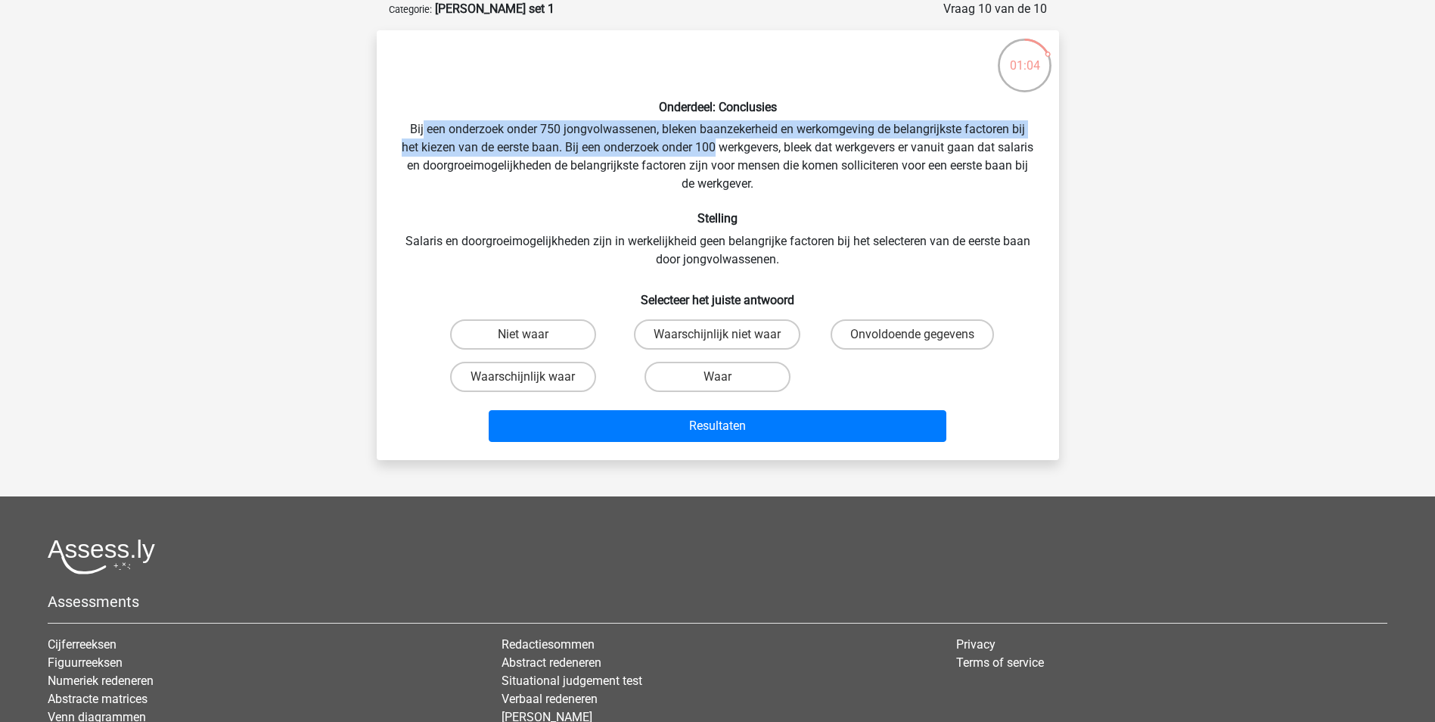
drag, startPoint x: 432, startPoint y: 132, endPoint x: 735, endPoint y: 141, distance: 303.5
click at [735, 141] on div "Onderdeel: Conclusies Bij een onderzoek onder 750 jongvolwassenen, bleken baanz…" at bounding box center [718, 244] width 670 height 405
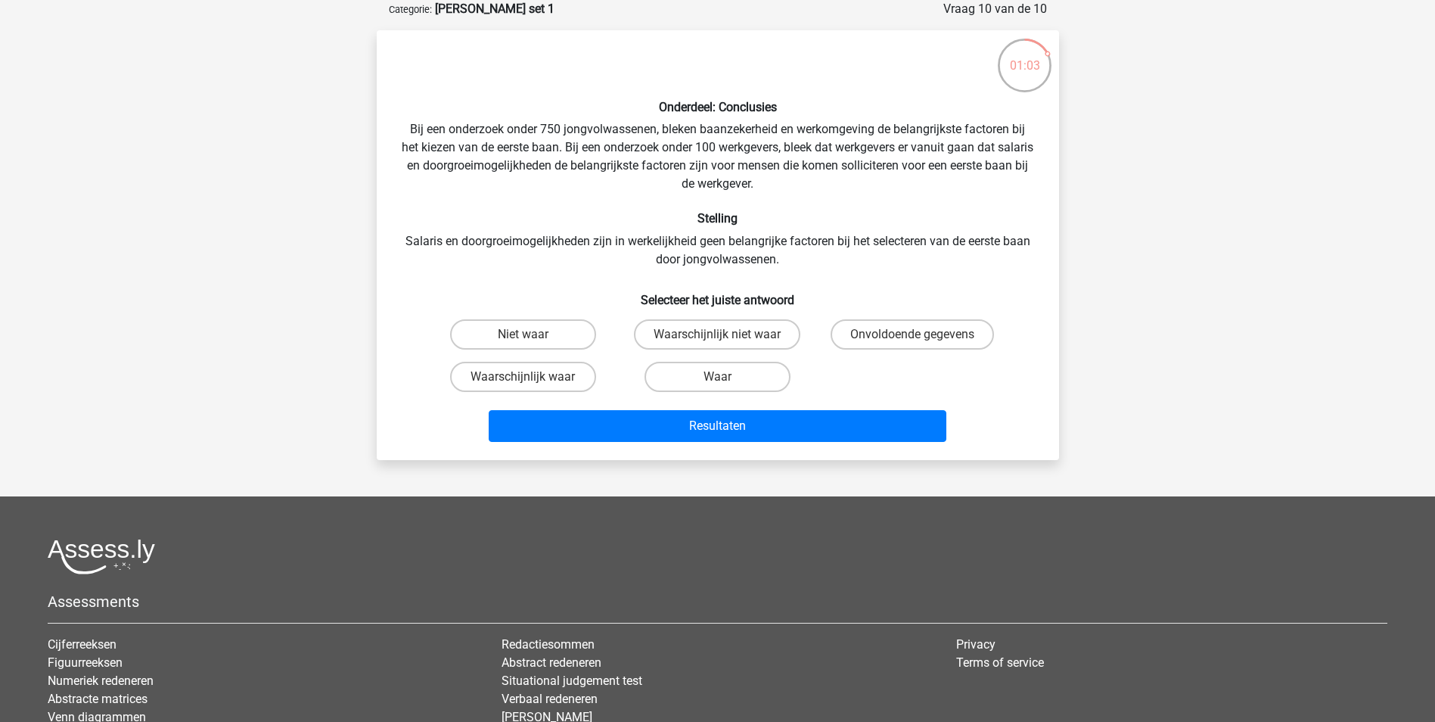
drag, startPoint x: 735, startPoint y: 141, endPoint x: 765, endPoint y: 169, distance: 40.7
click at [765, 169] on div "Onderdeel: Conclusies Bij een onderzoek onder 750 jongvolwassenen, bleken baanz…" at bounding box center [718, 244] width 670 height 405
click at [892, 134] on div "Onderdeel: Conclusies Bij een onderzoek onder 750 jongvolwassenen, bleken baanz…" at bounding box center [718, 244] width 670 height 405
drag, startPoint x: 892, startPoint y: 134, endPoint x: 837, endPoint y: 163, distance: 61.9
click at [876, 150] on div "Onderdeel: Conclusies Bij een onderzoek onder 750 jongvolwassenen, bleken baanz…" at bounding box center [718, 244] width 670 height 405
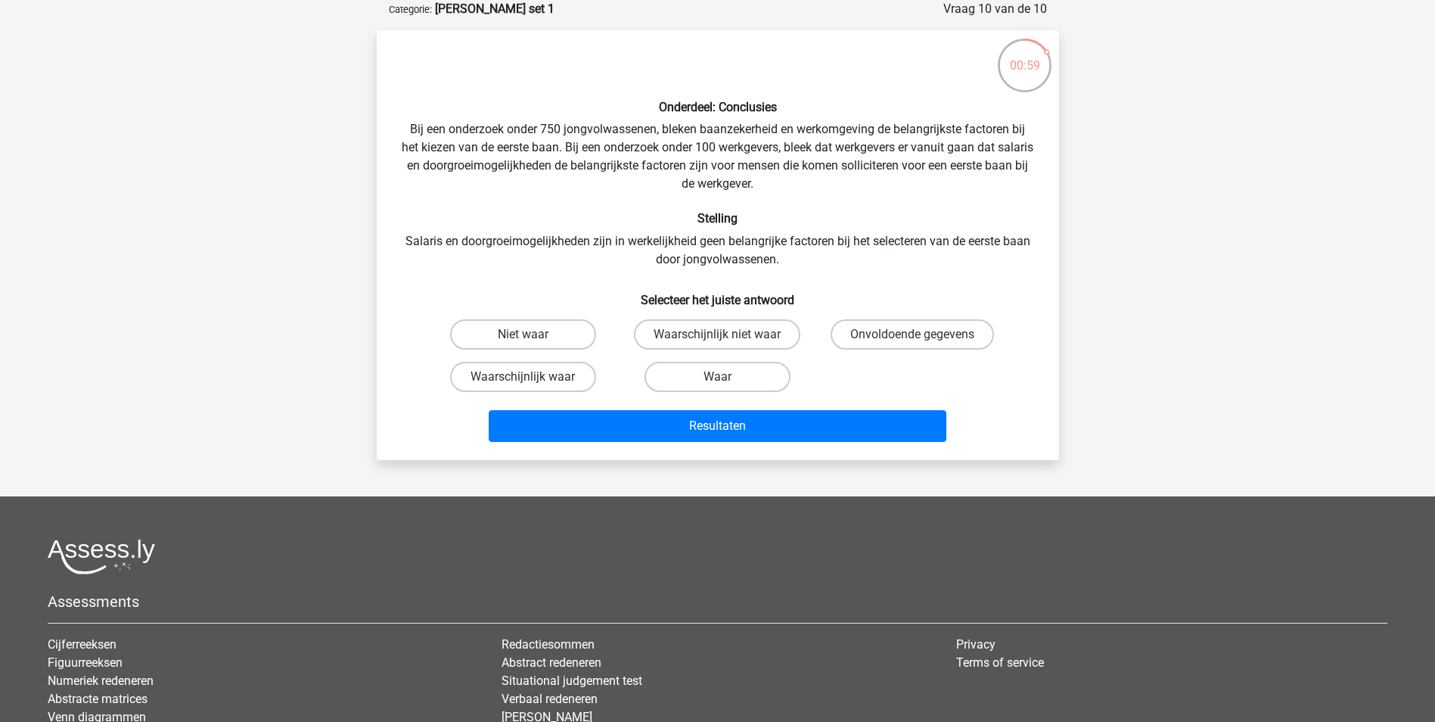
drag, startPoint x: 439, startPoint y: 168, endPoint x: 608, endPoint y: 163, distance: 168.7
click at [446, 170] on div "Onderdeel: Conclusies Bij een onderzoek onder 750 jongvolwassenen, bleken baanz…" at bounding box center [718, 244] width 670 height 405
click at [608, 163] on div "Onderdeel: Conclusies Bij een onderzoek onder 750 jongvolwassenen, bleken baanz…" at bounding box center [718, 244] width 670 height 405
click at [893, 328] on label "Onvoldoende gegevens" at bounding box center [912, 334] width 163 height 30
click at [912, 334] on input "Onvoldoende gegevens" at bounding box center [917, 339] width 10 height 10
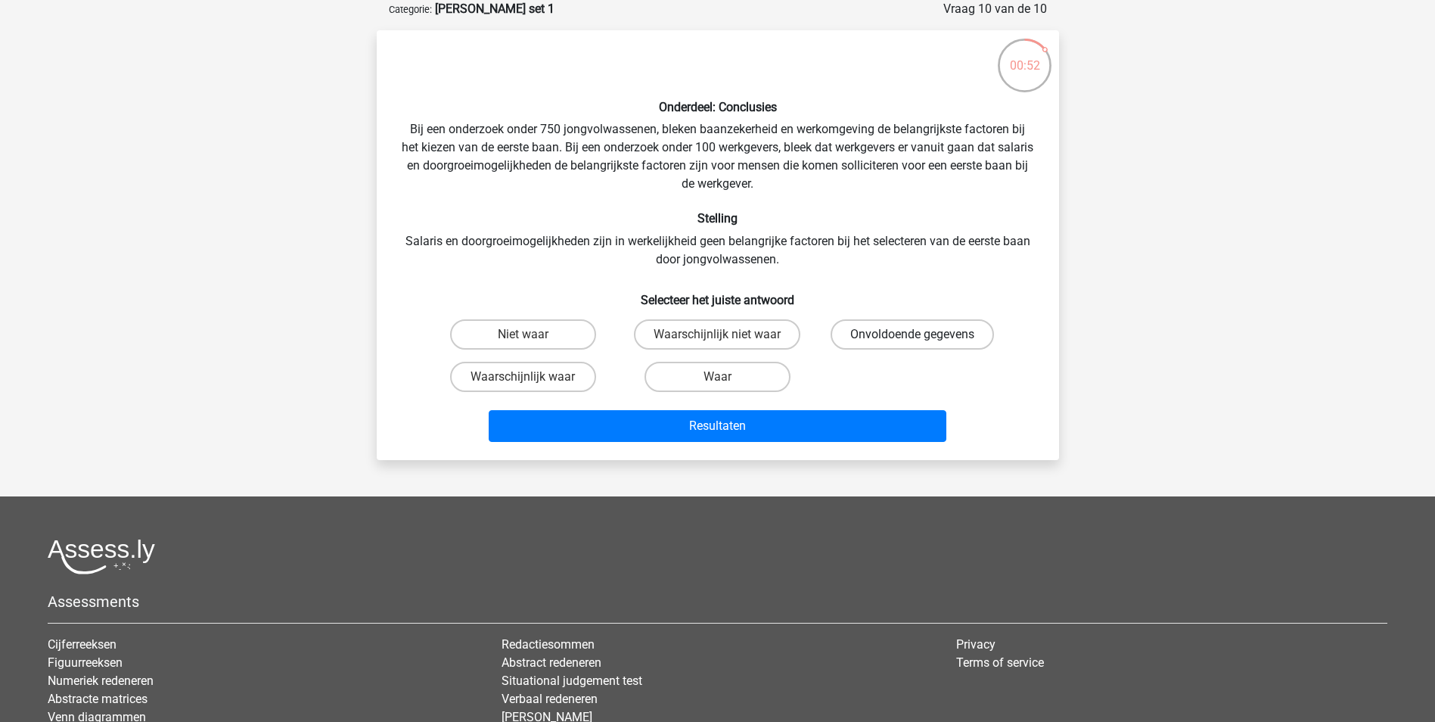
radio input "true"
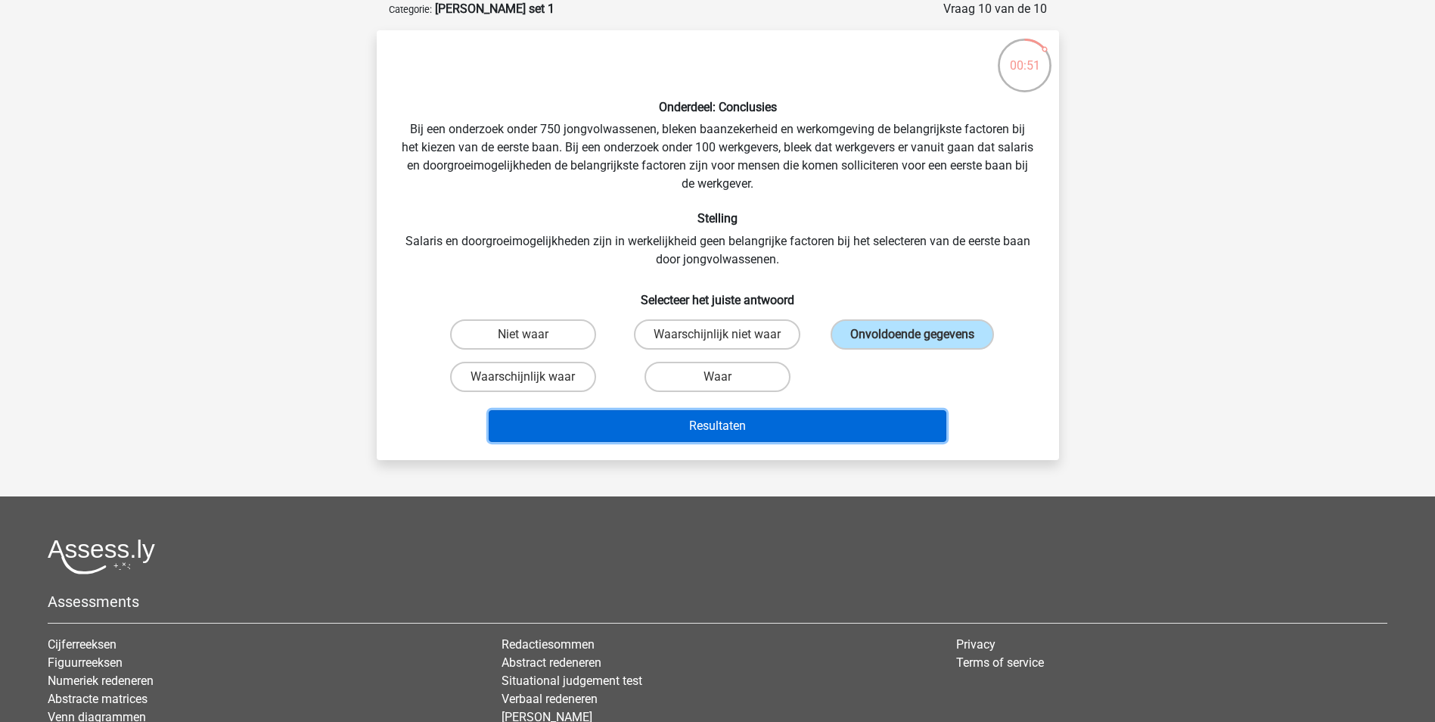
click at [801, 415] on button "Resultaten" at bounding box center [718, 426] width 458 height 32
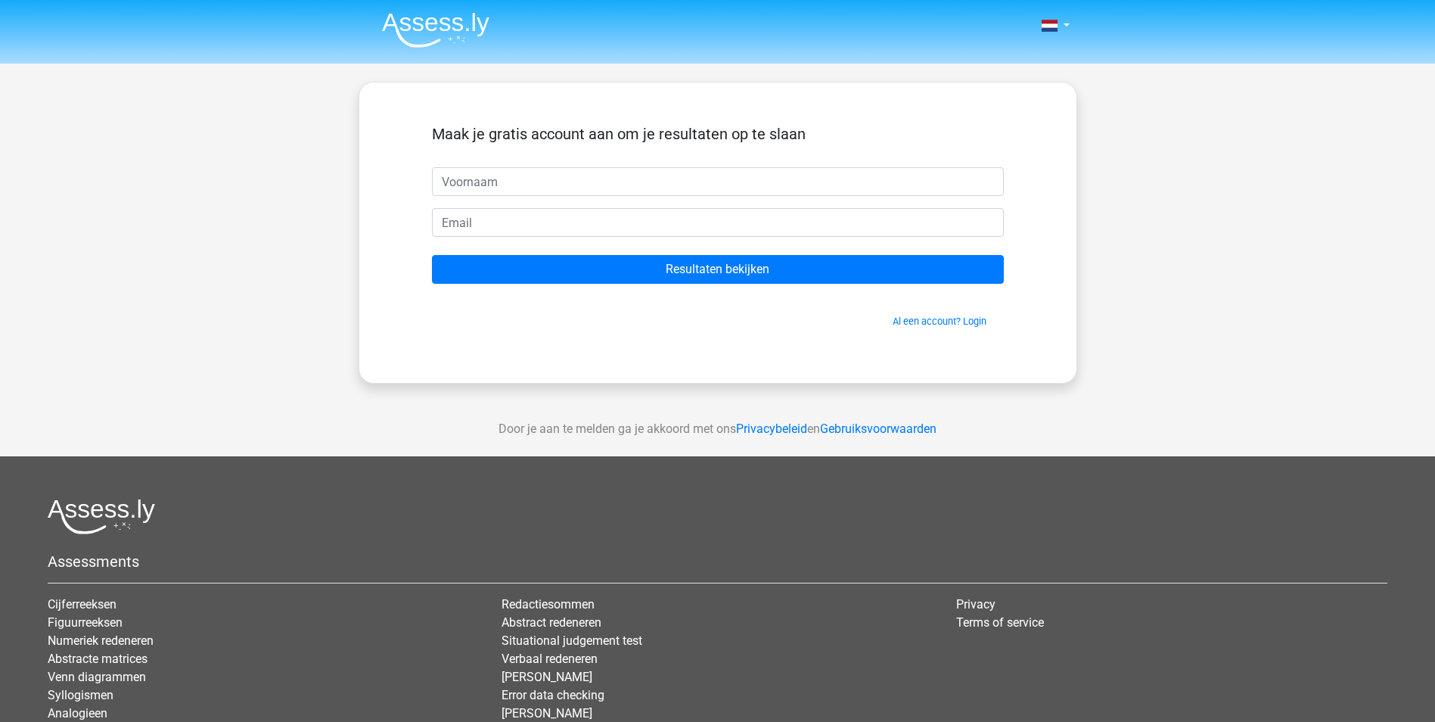
click at [753, 176] on input "text" at bounding box center [718, 181] width 572 height 29
type input "Eva"
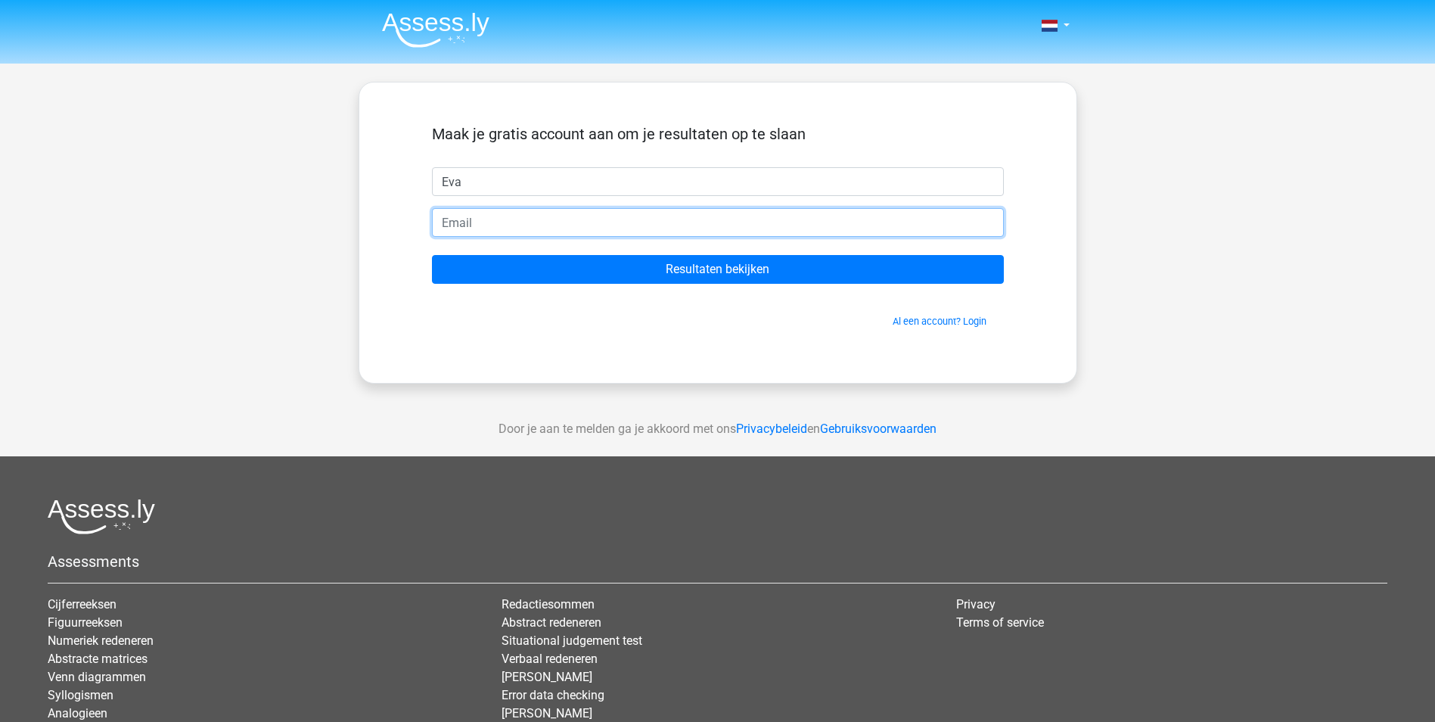
click at [560, 219] on input "email" at bounding box center [718, 222] width 572 height 29
type input "[EMAIL_ADDRESS][DOMAIN_NAME]"
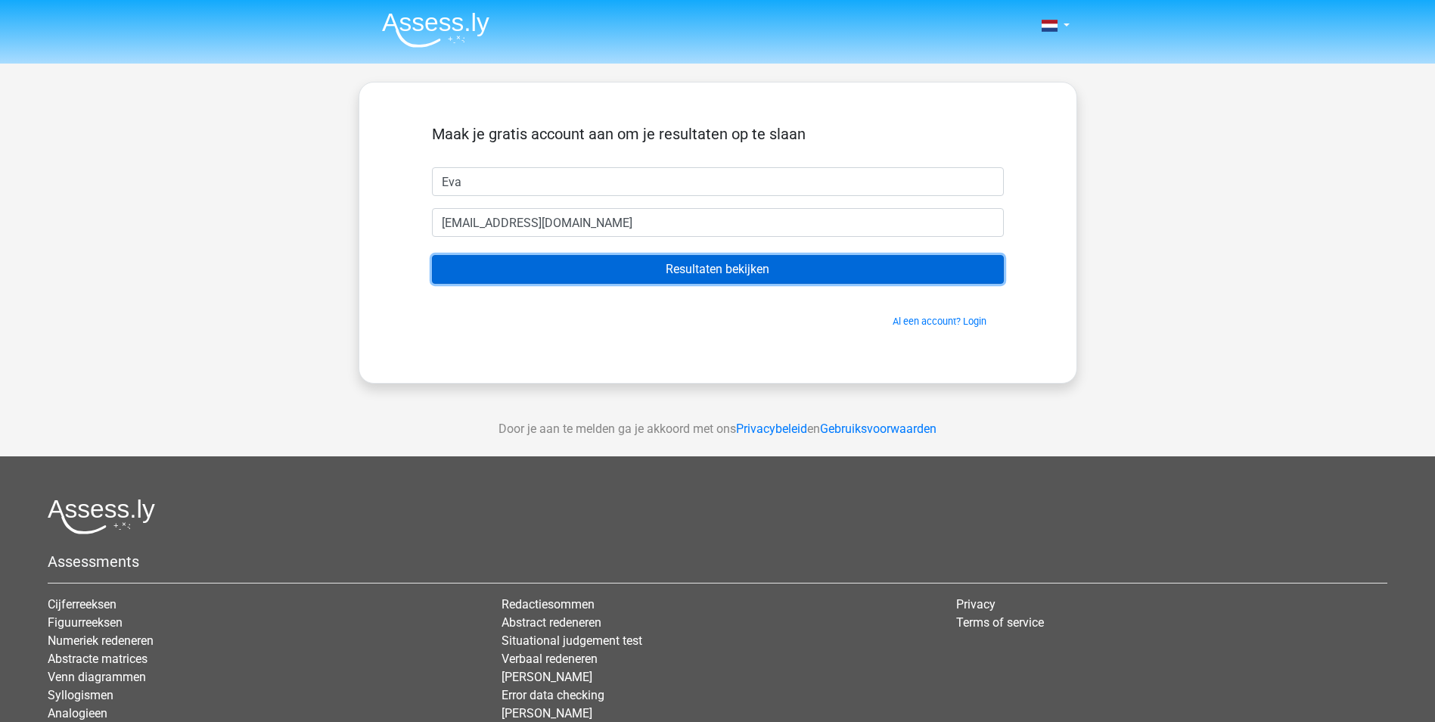
click at [619, 266] on input "Resultaten bekijken" at bounding box center [718, 269] width 572 height 29
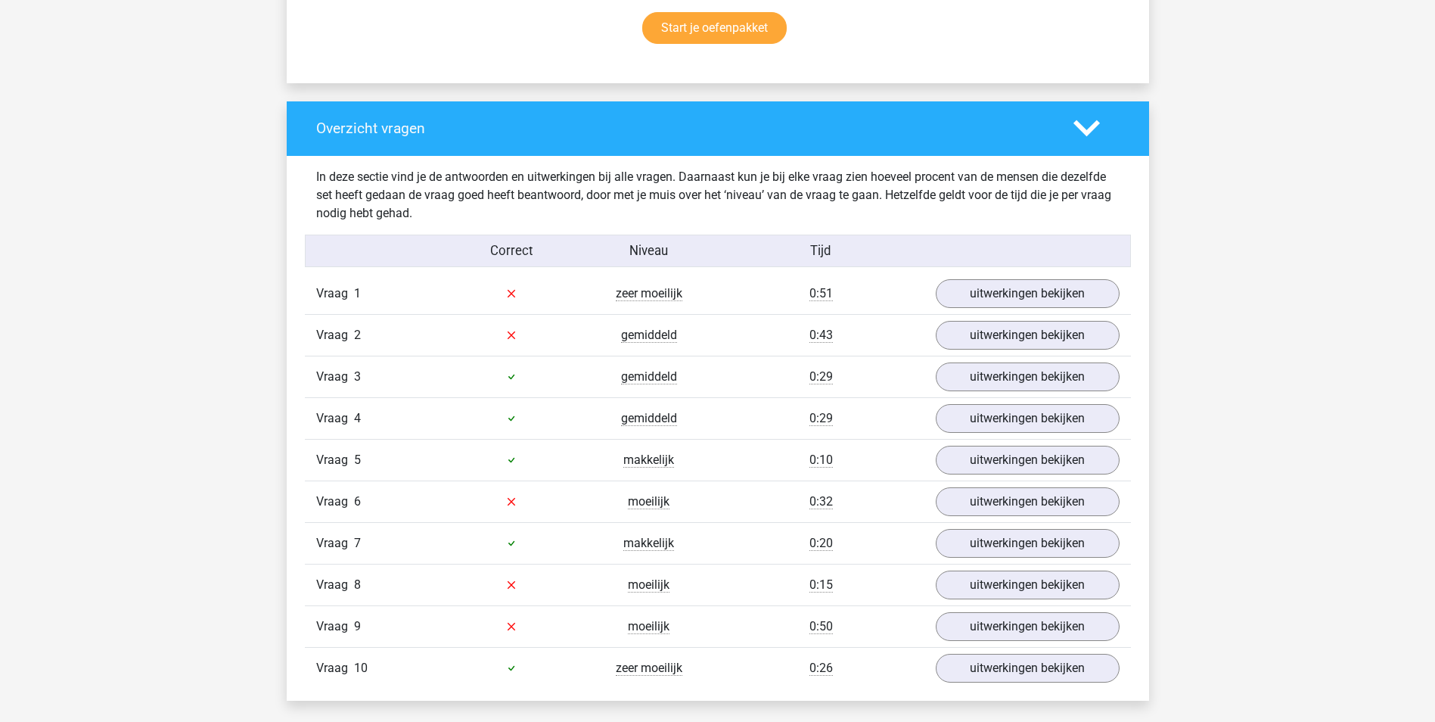
scroll to position [1059, 0]
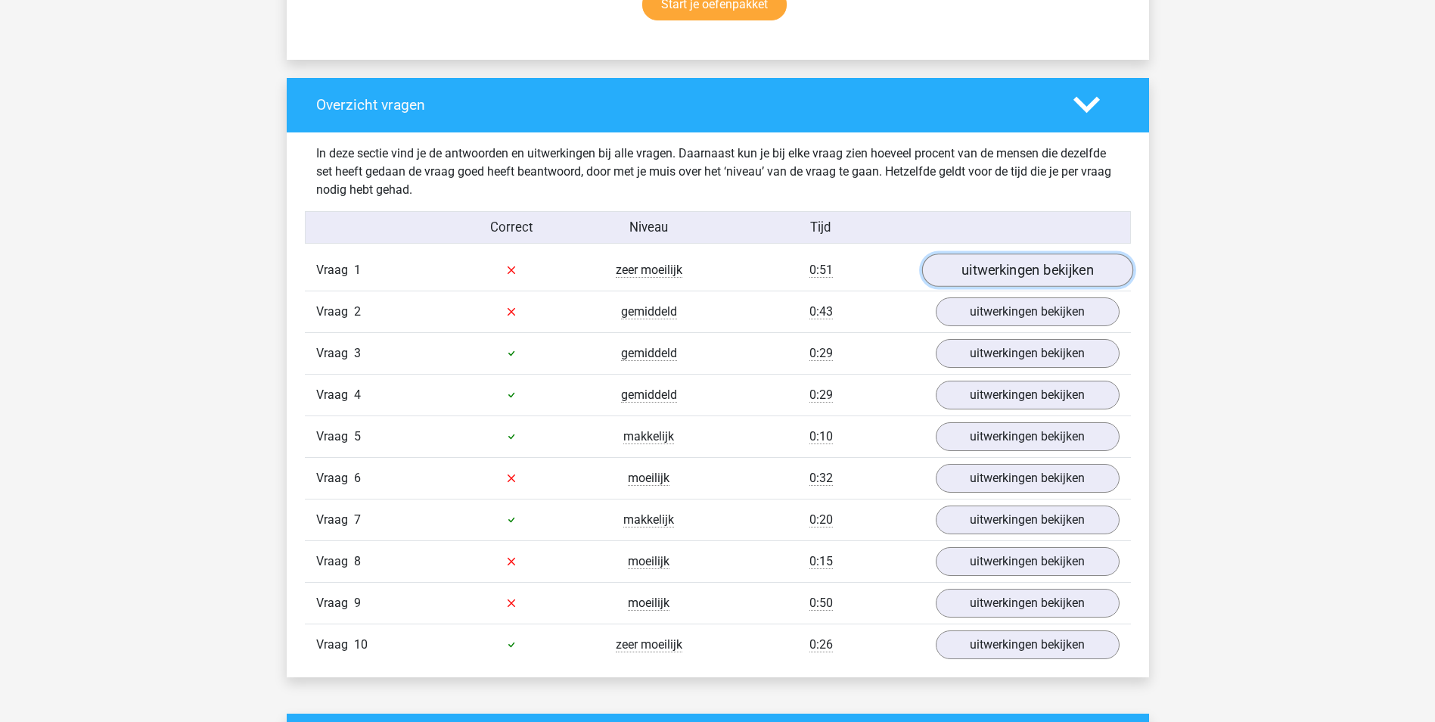
click at [1020, 275] on link "uitwerkingen bekijken" at bounding box center [1026, 269] width 211 height 33
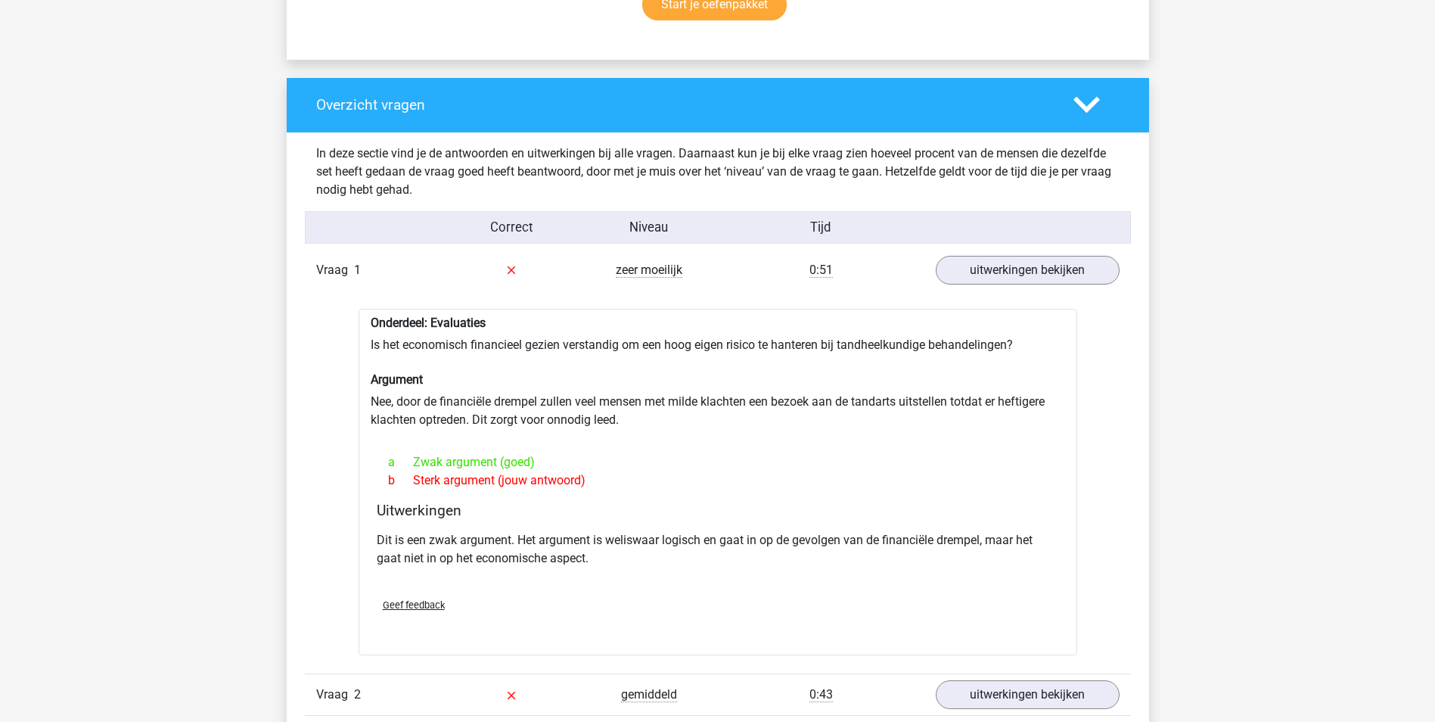
click at [523, 463] on div "a Zwak argument (goed)" at bounding box center [718, 462] width 682 height 18
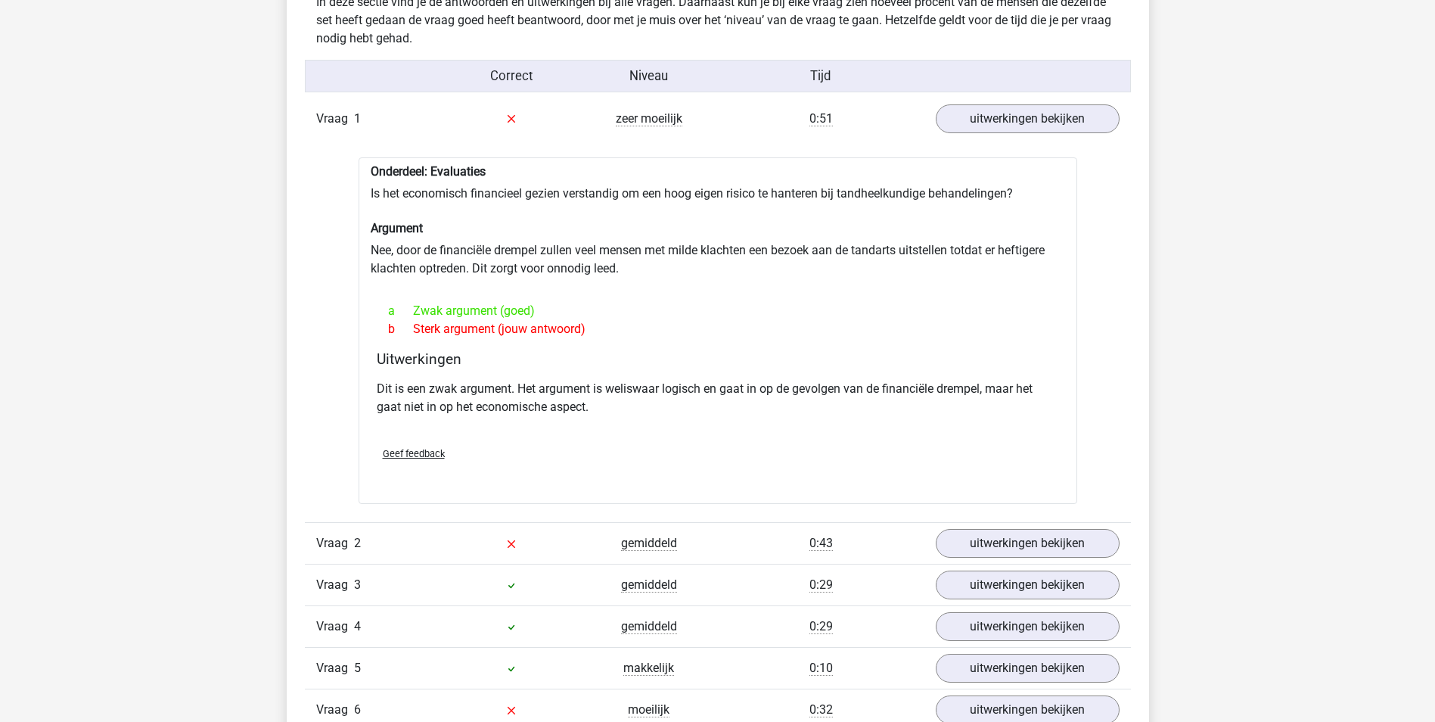
scroll to position [1286, 0]
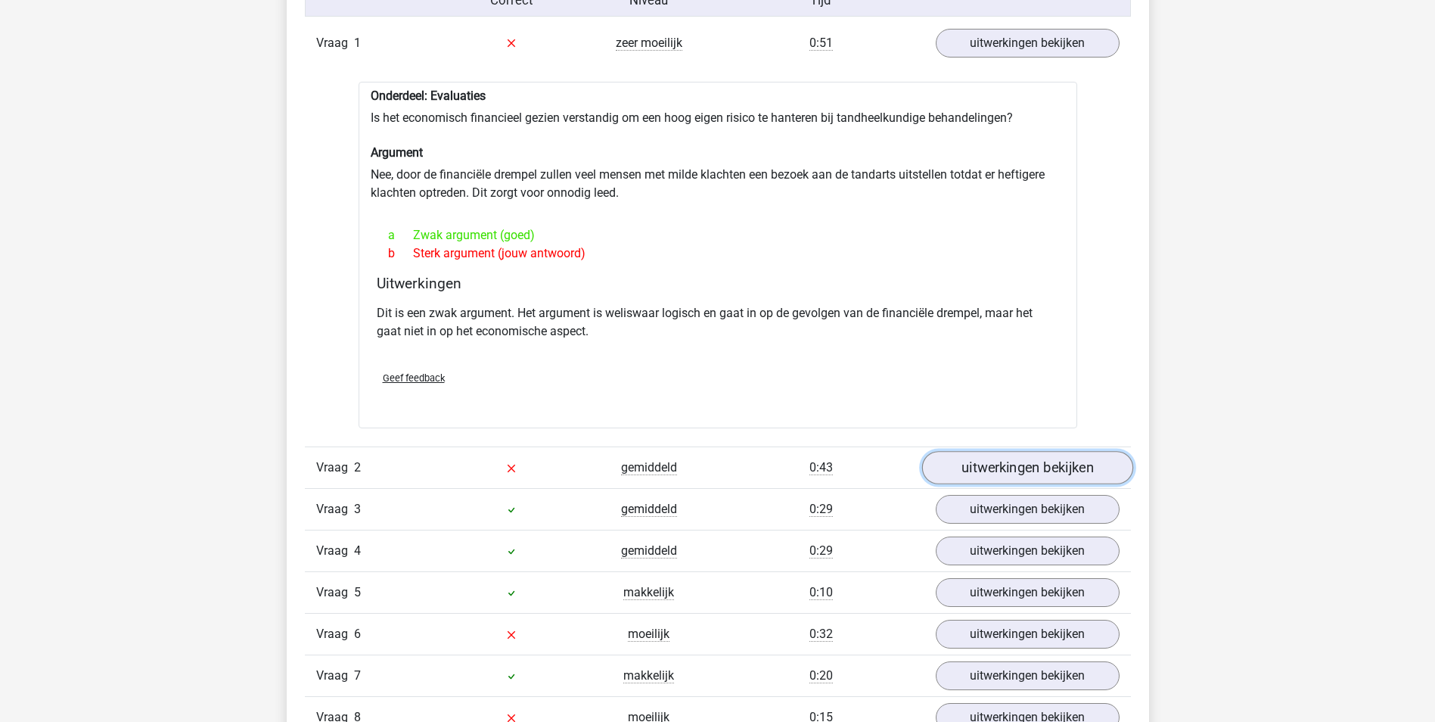
click at [1006, 461] on link "uitwerkingen bekijken" at bounding box center [1026, 467] width 211 height 33
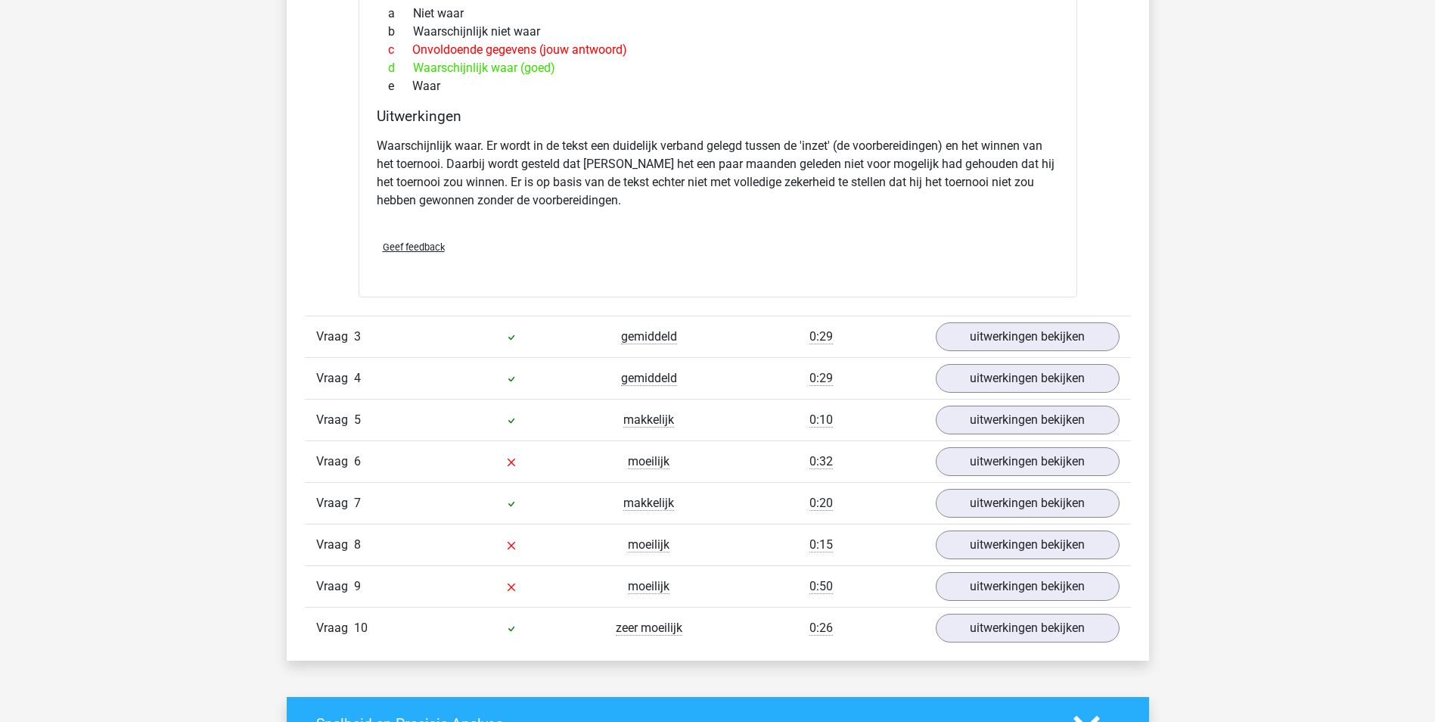
scroll to position [2042, 0]
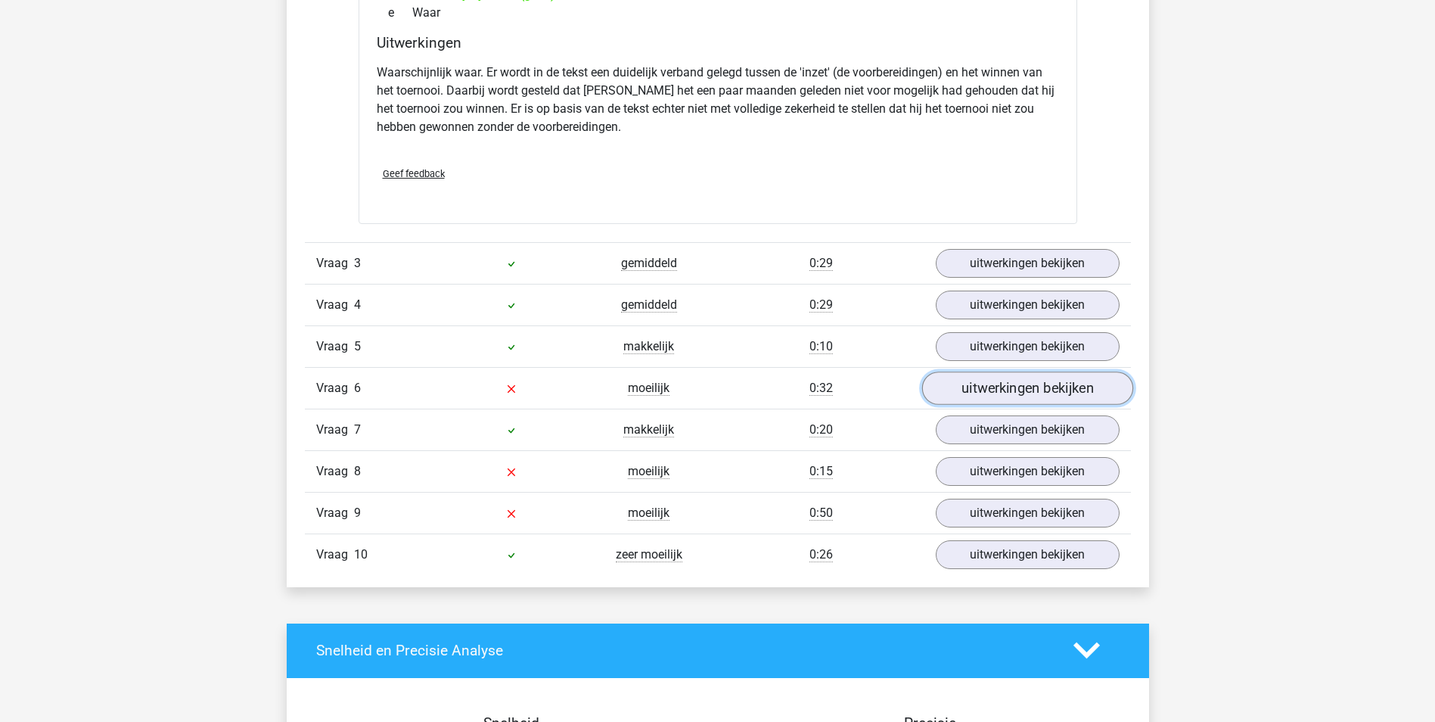
click at [1002, 389] on link "uitwerkingen bekijken" at bounding box center [1026, 387] width 211 height 33
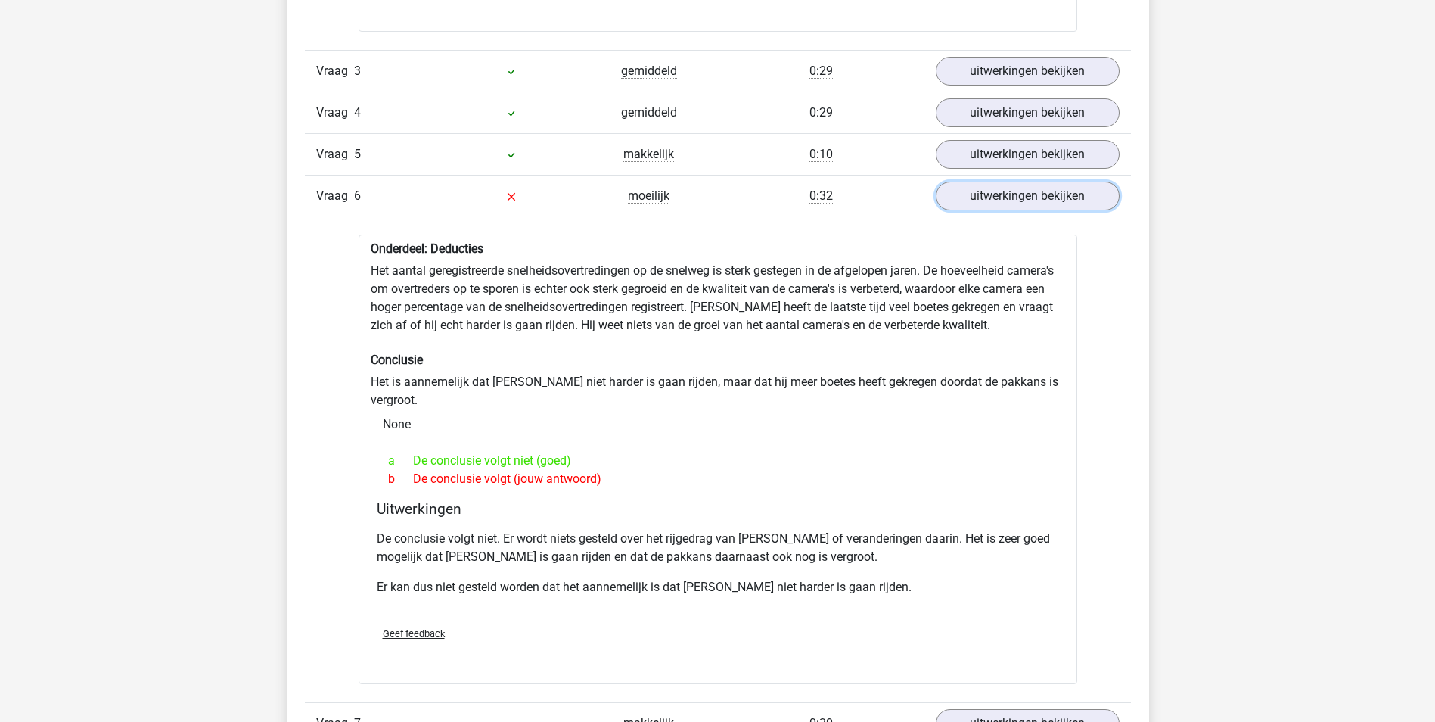
scroll to position [2420, 0]
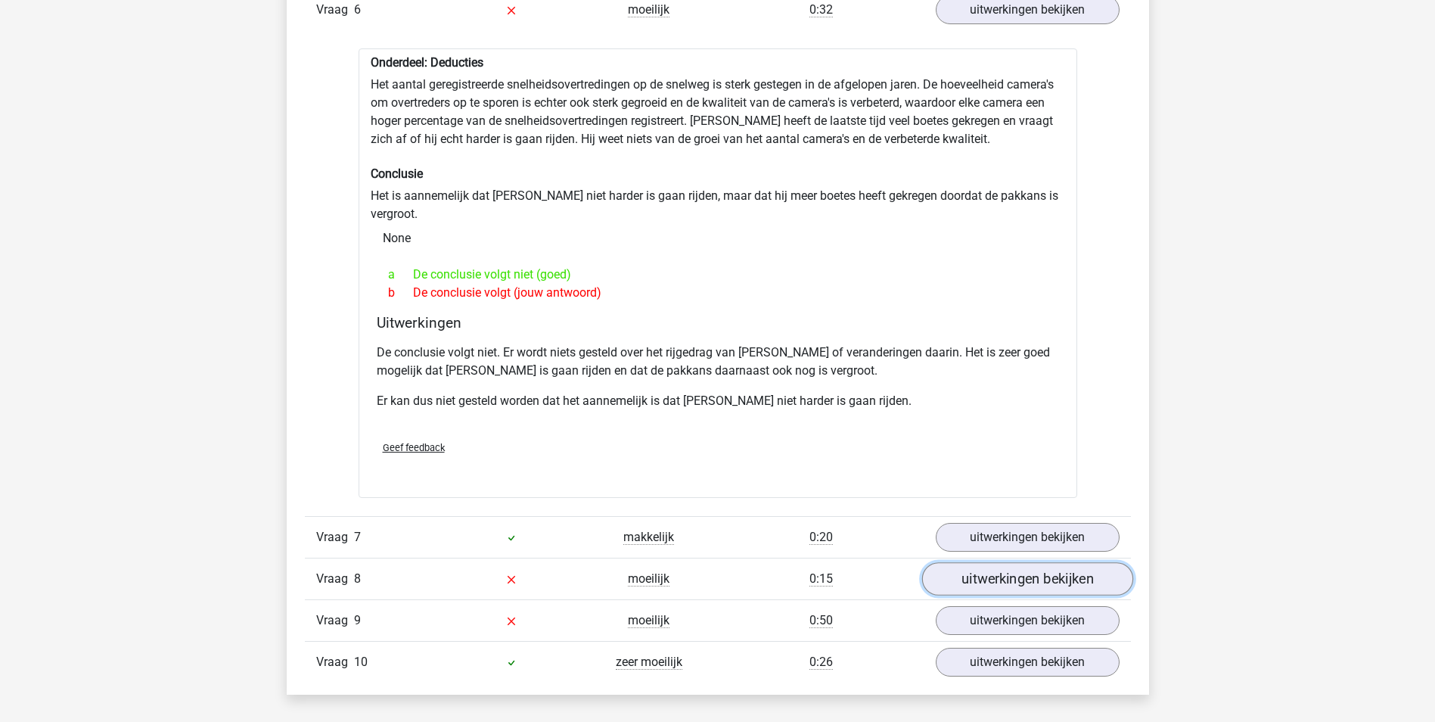
click at [1061, 563] on link "uitwerkingen bekijken" at bounding box center [1026, 579] width 211 height 33
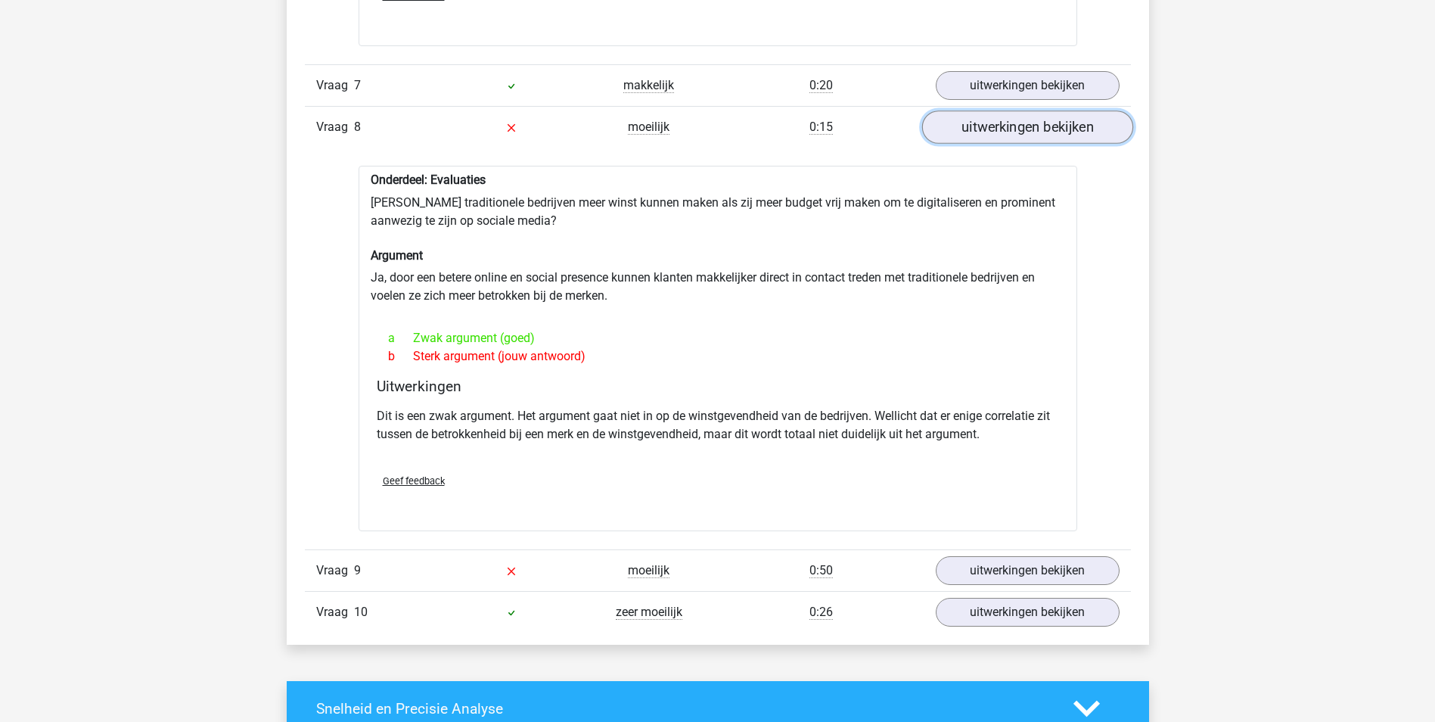
scroll to position [2874, 0]
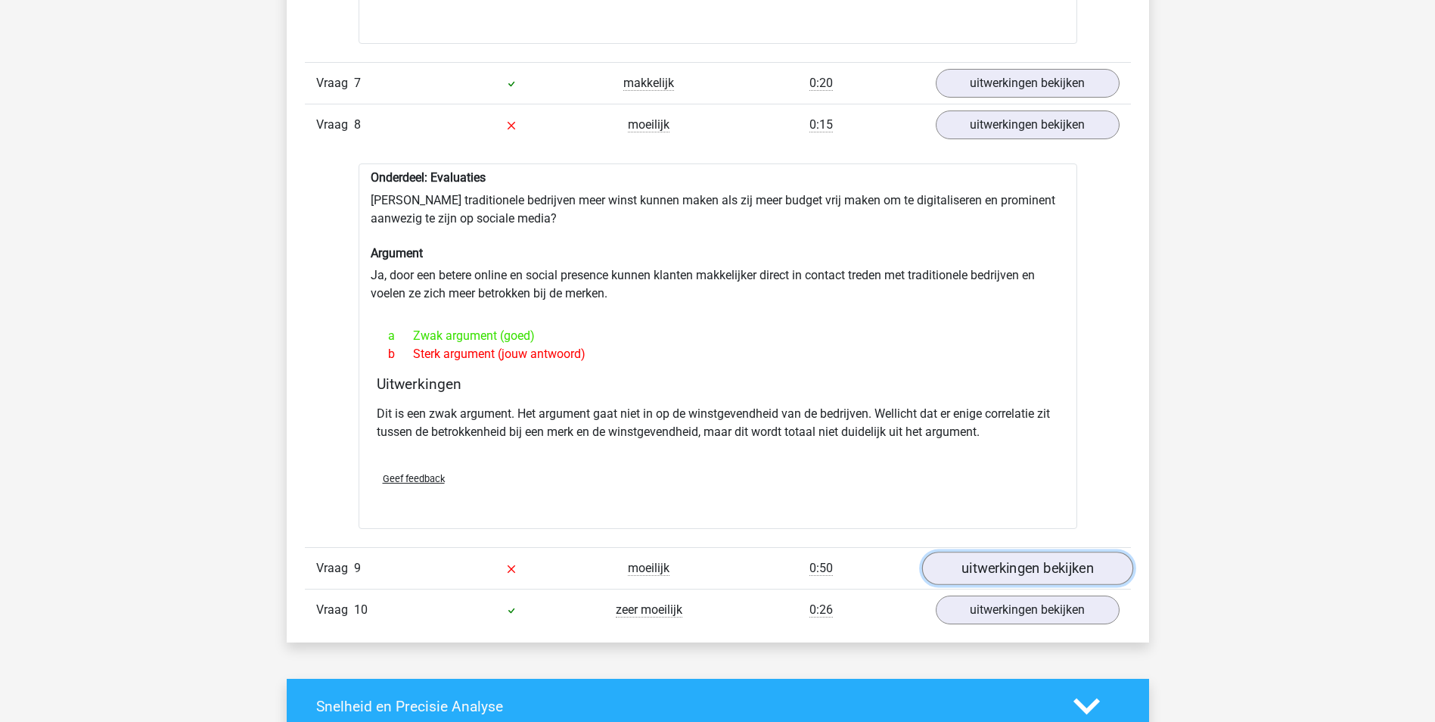
click at [993, 562] on link "uitwerkingen bekijken" at bounding box center [1026, 567] width 211 height 33
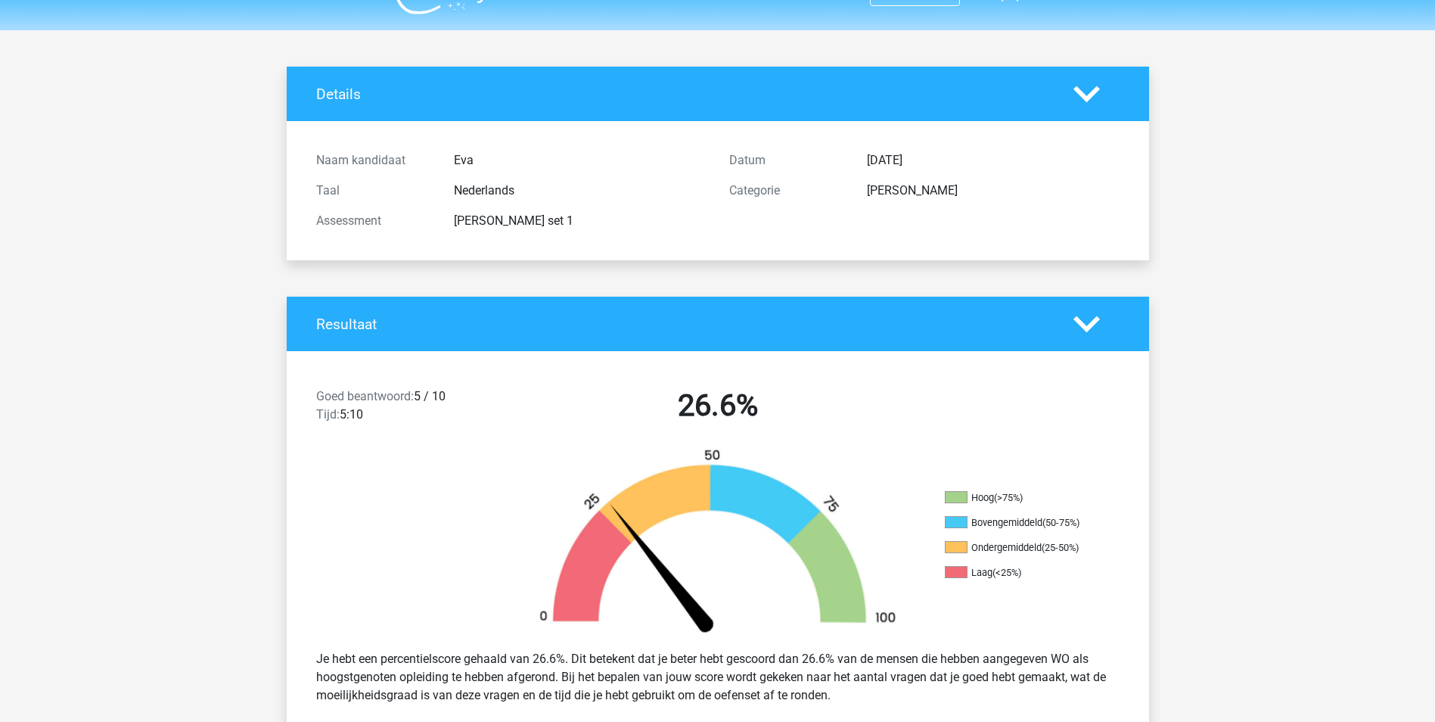
scroll to position [0, 0]
